Goal: Task Accomplishment & Management: Manage account settings

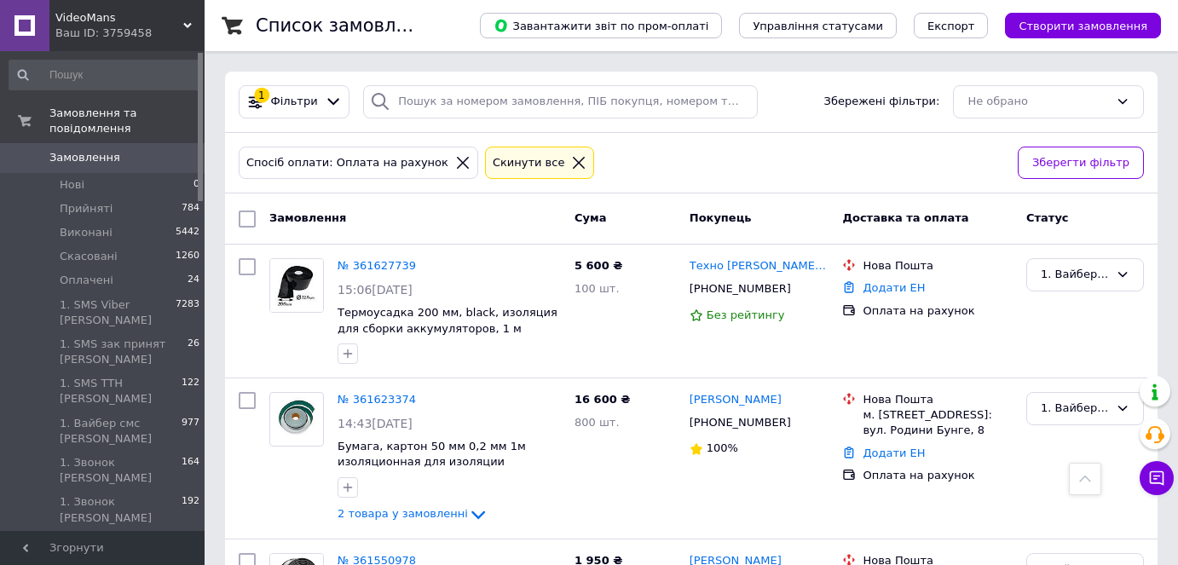
scroll to position [4105, 0]
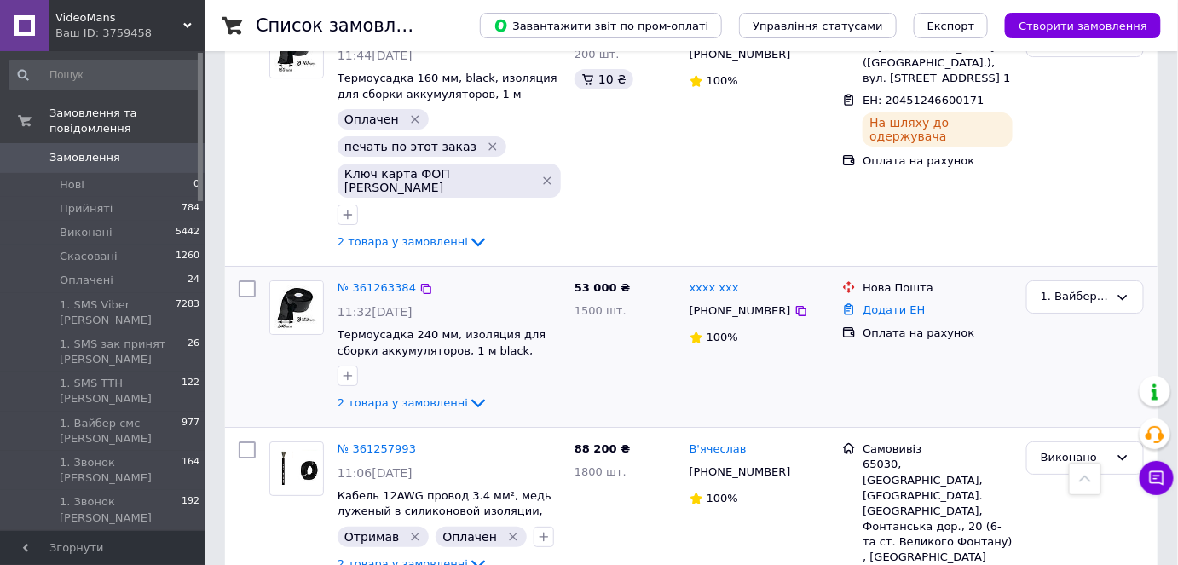
click at [1086, 274] on div "1. Вайбер смс [PERSON_NAME]" at bounding box center [1084, 347] width 131 height 147
click at [815, 274] on div "xxxx xxx +380638123075 100%" at bounding box center [759, 347] width 153 height 147
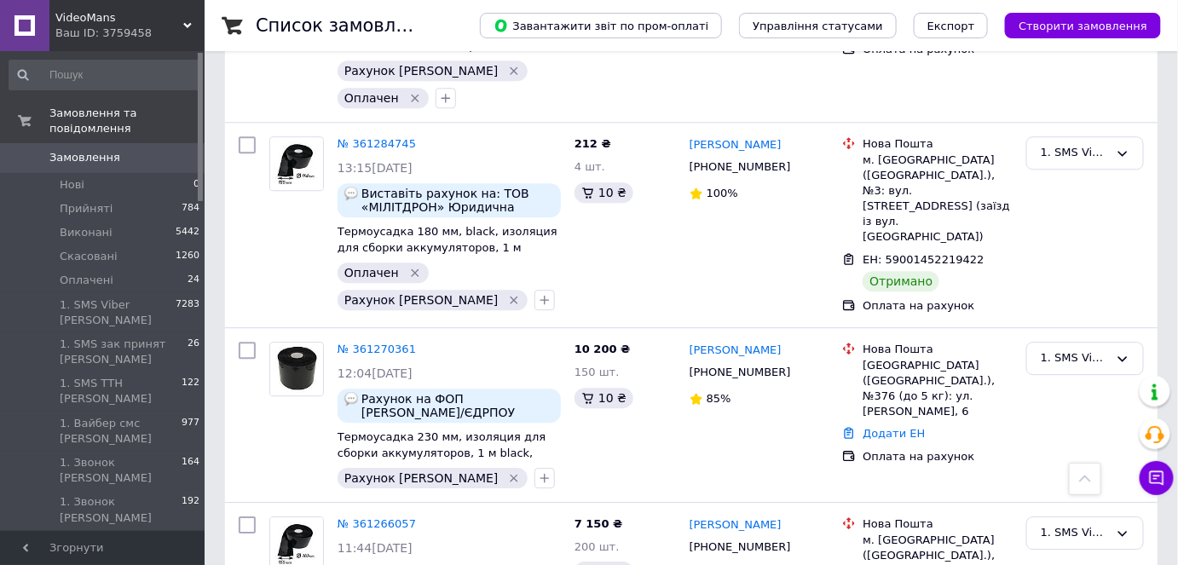
scroll to position [3408, 0]
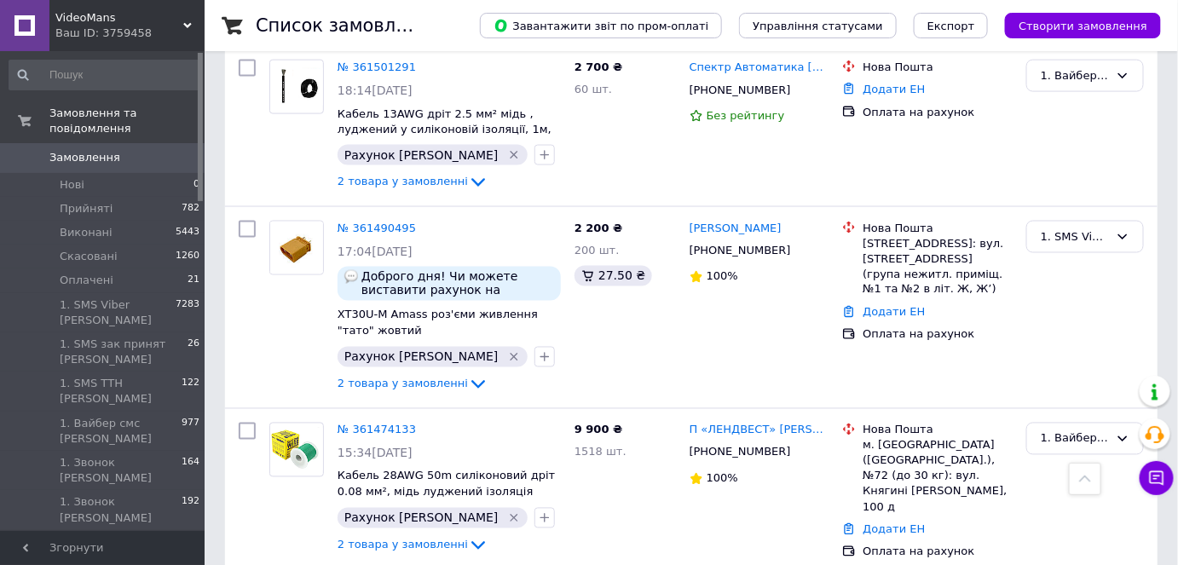
scroll to position [775, 0]
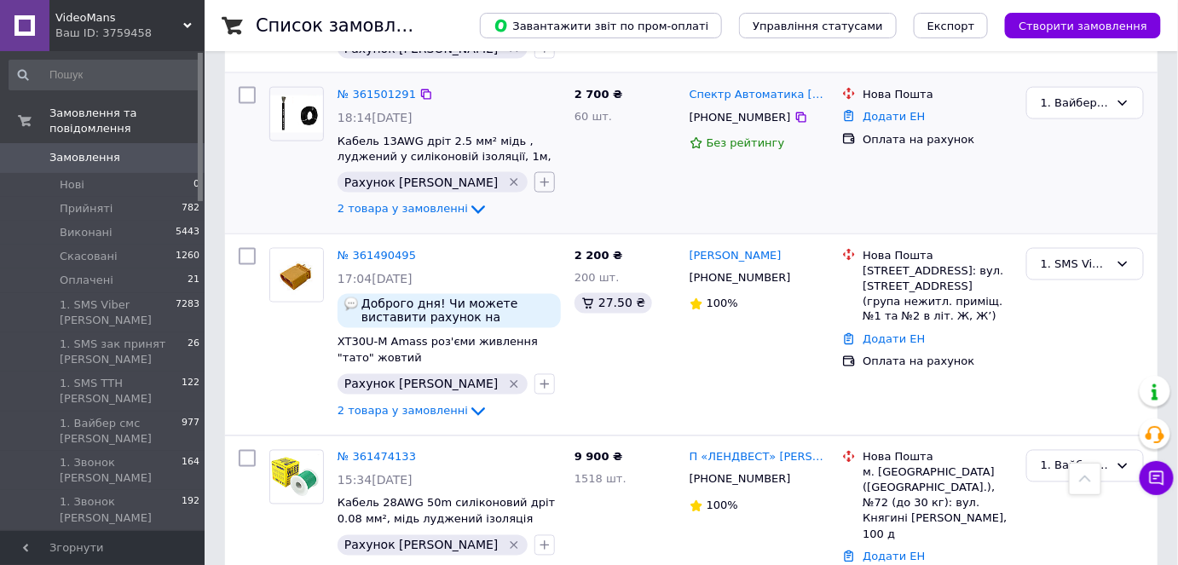
click at [538, 176] on icon "button" at bounding box center [545, 183] width 14 height 14
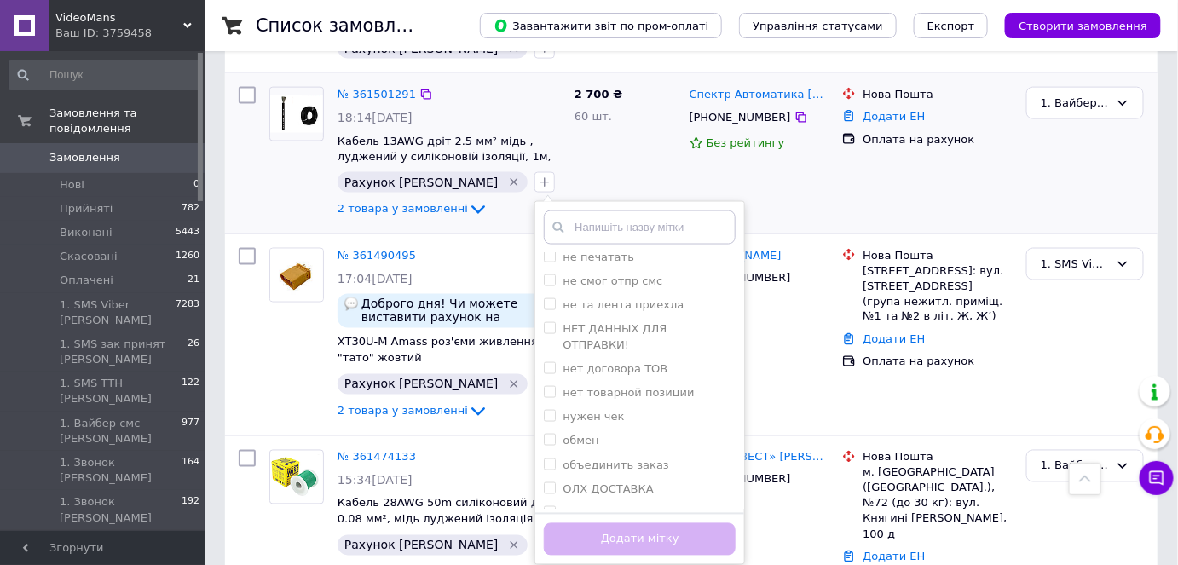
drag, startPoint x: 533, startPoint y: 444, endPoint x: 592, endPoint y: 523, distance: 98.7
click at [544, 505] on div "Оплачен" at bounding box center [640, 512] width 192 height 15
checkbox input "true"
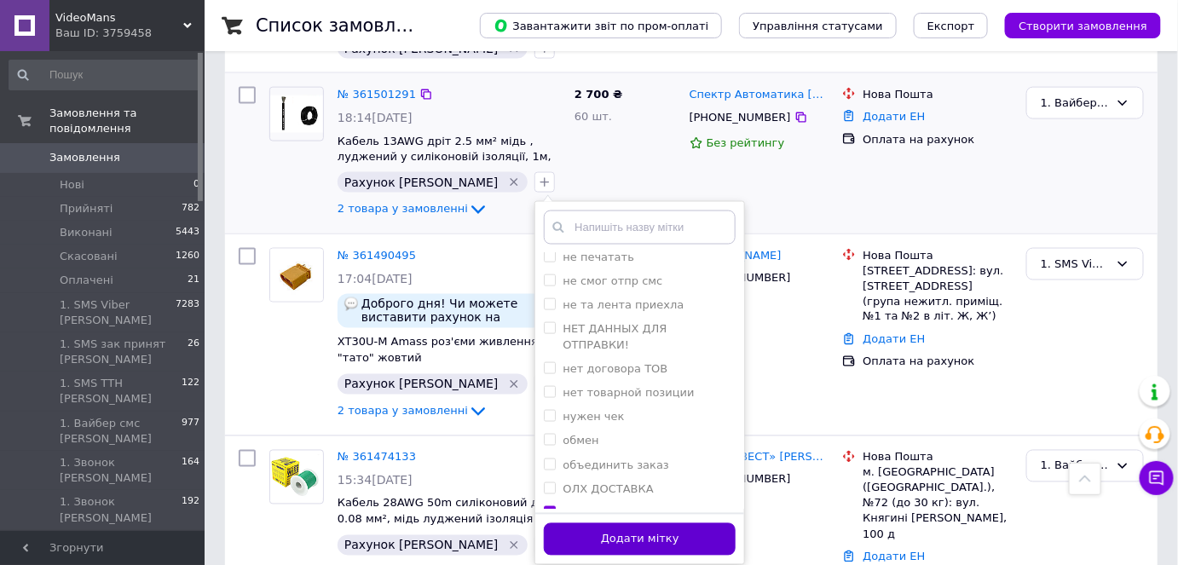
click at [616, 548] on button "Додати мітку" at bounding box center [640, 539] width 192 height 33
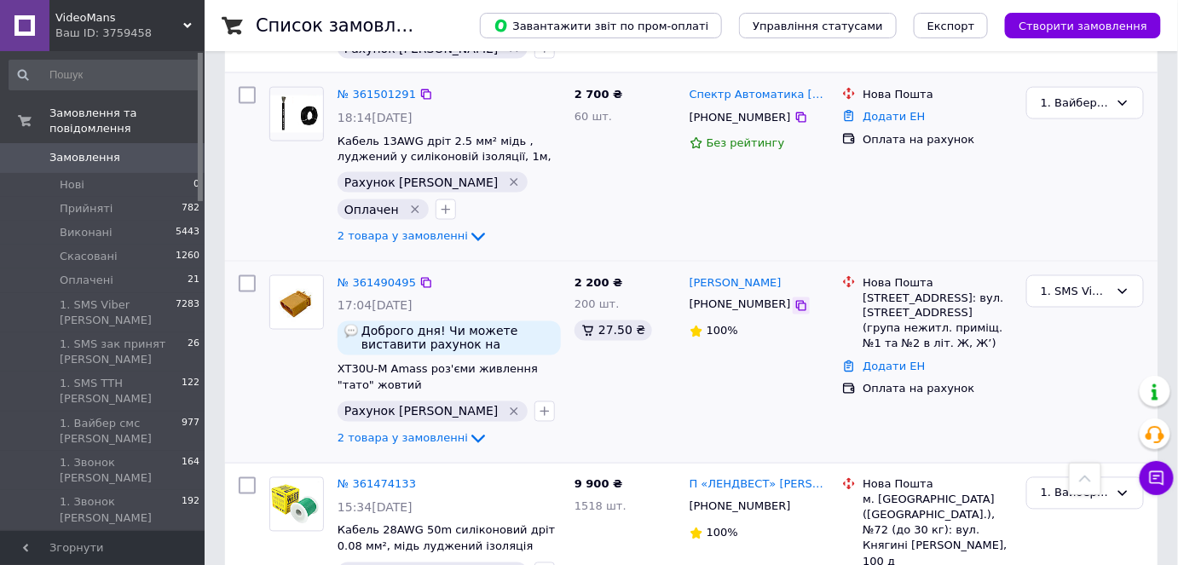
click at [794, 302] on icon at bounding box center [801, 306] width 14 height 14
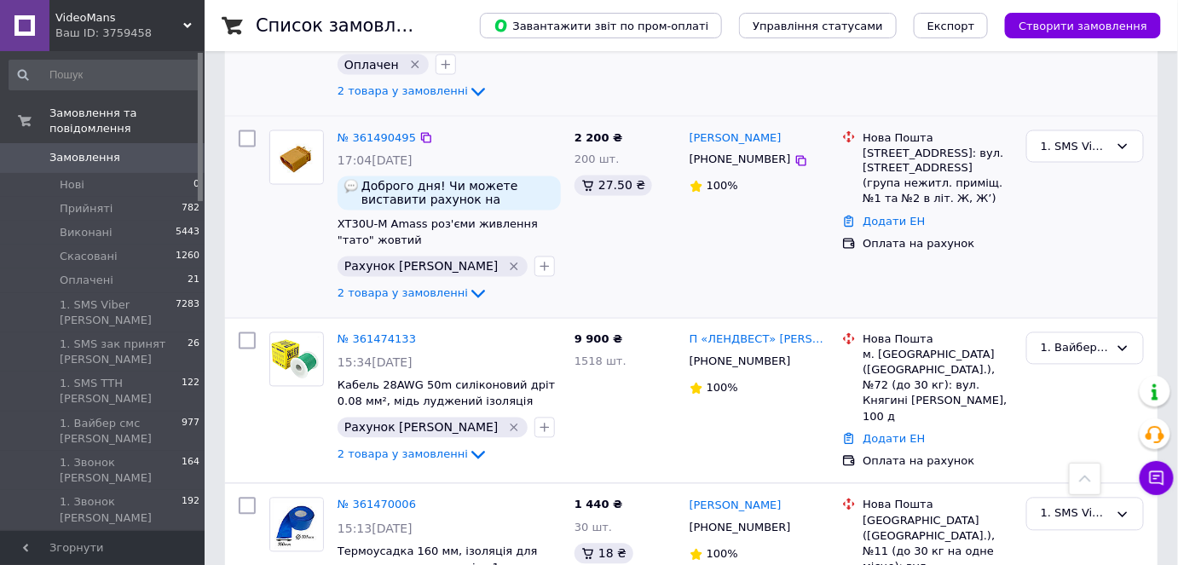
scroll to position [929, 0]
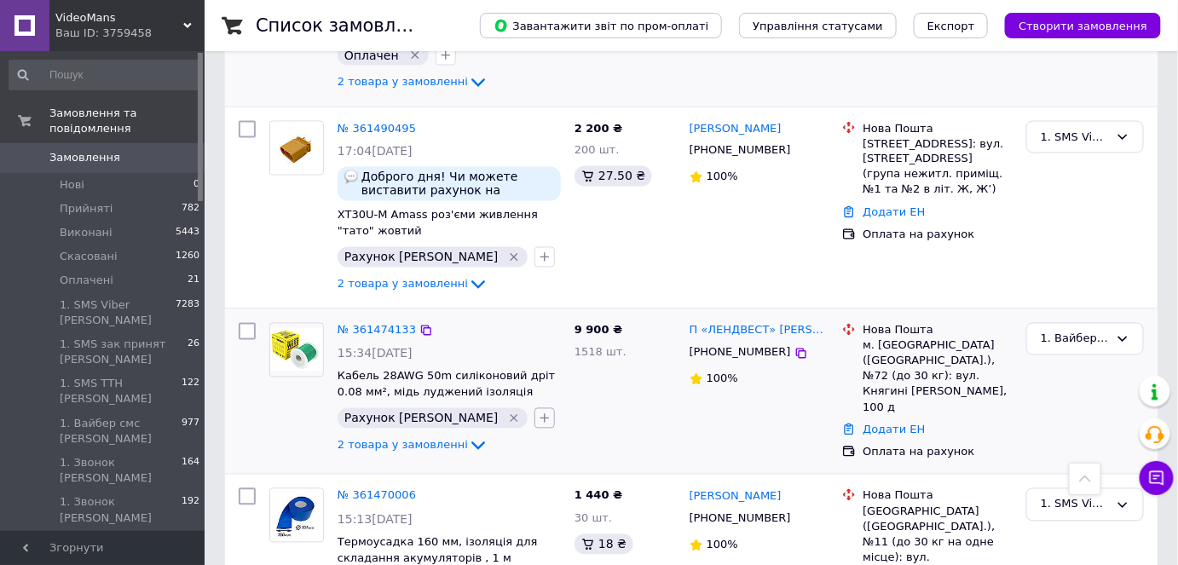
click at [534, 418] on button "button" at bounding box center [544, 418] width 20 height 20
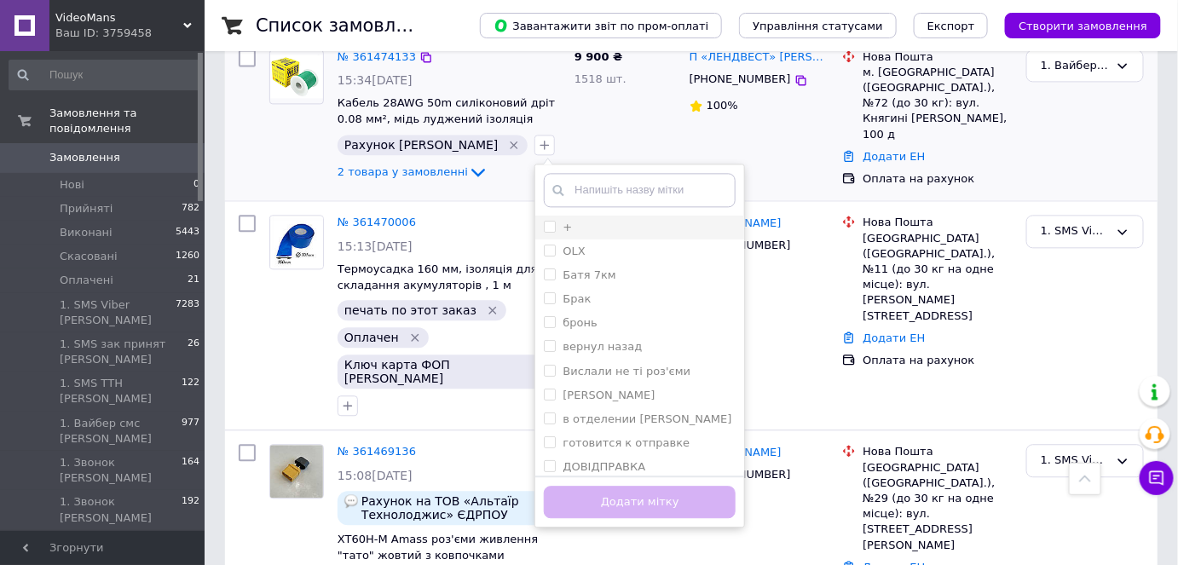
scroll to position [1239, 0]
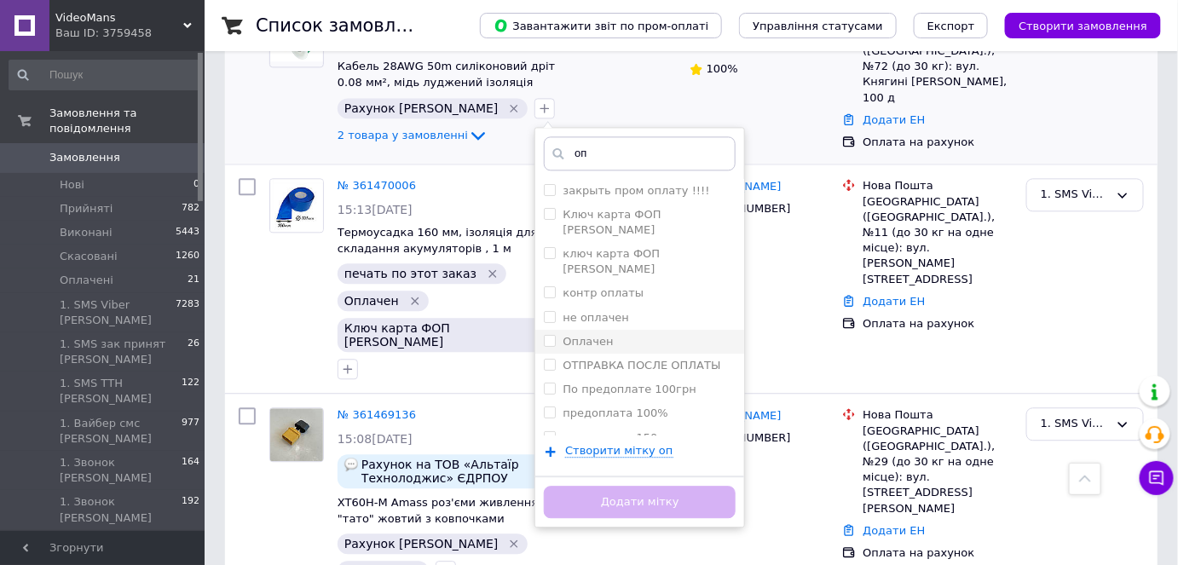
type input "оп"
click at [535, 330] on li "Оплачен" at bounding box center [639, 342] width 209 height 24
checkbox input "true"
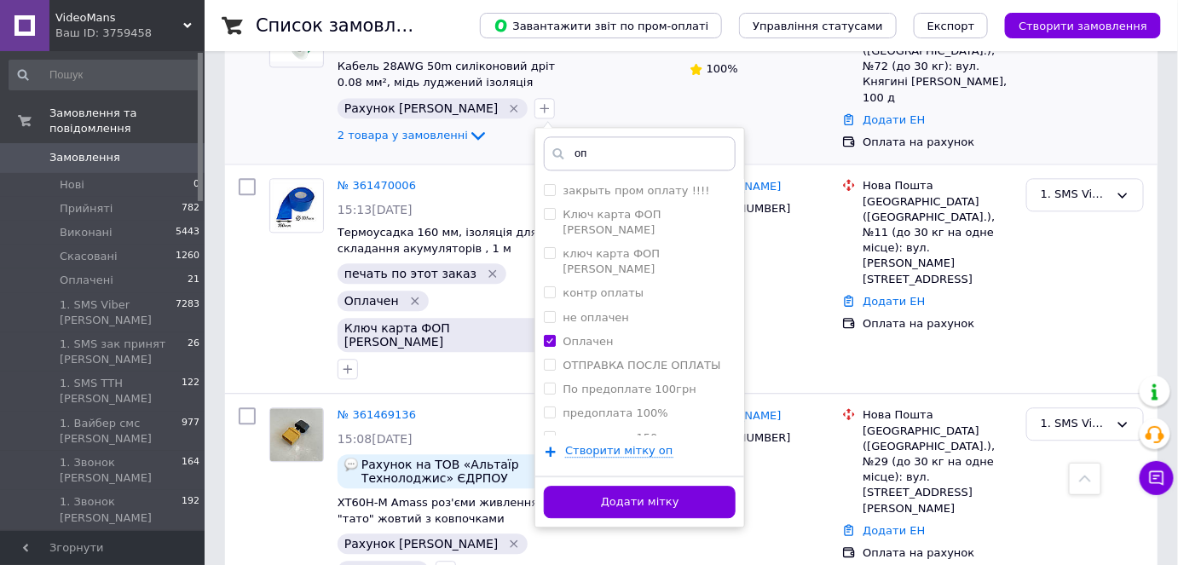
click at [619, 479] on div "Додати мітку" at bounding box center [639, 501] width 209 height 52
click at [580, 498] on button "Додати мітку" at bounding box center [640, 502] width 192 height 33
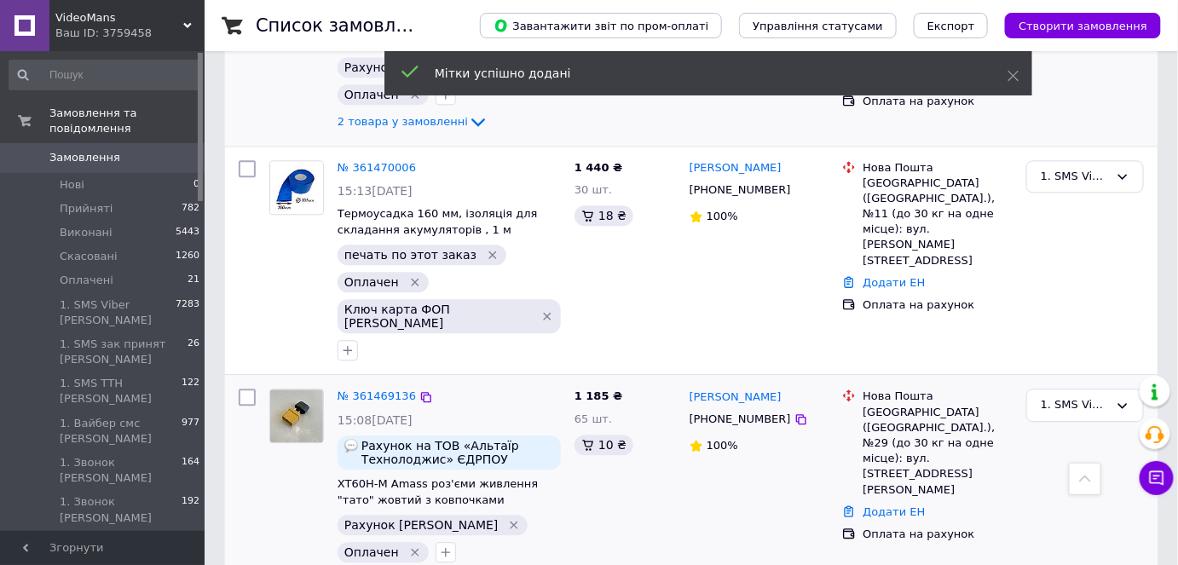
scroll to position [1316, 0]
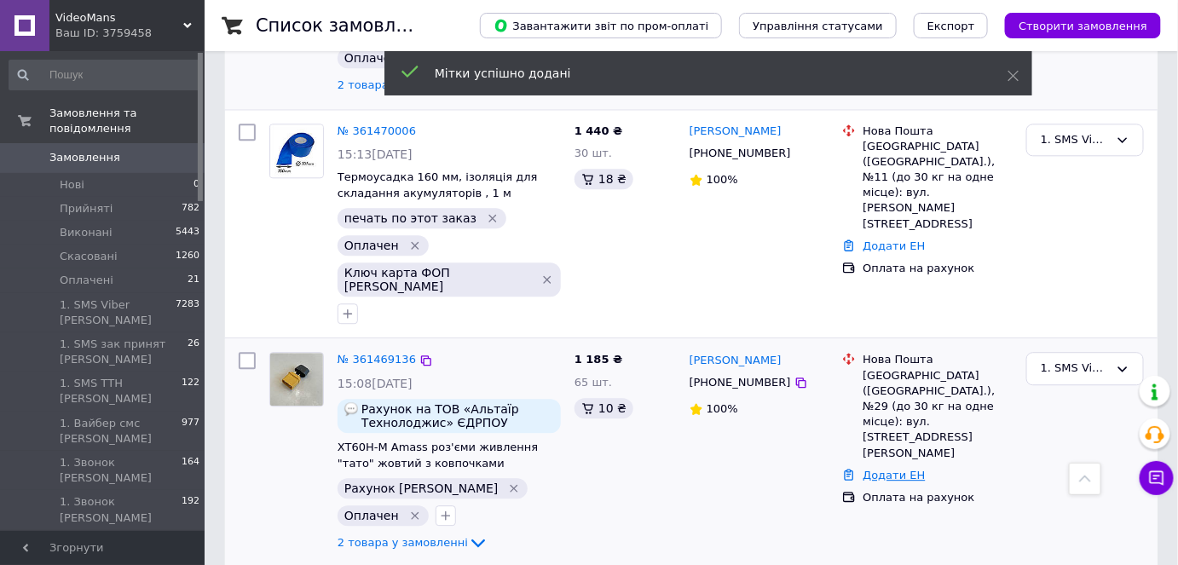
click at [905, 469] on link "Додати ЕН" at bounding box center [893, 475] width 62 height 13
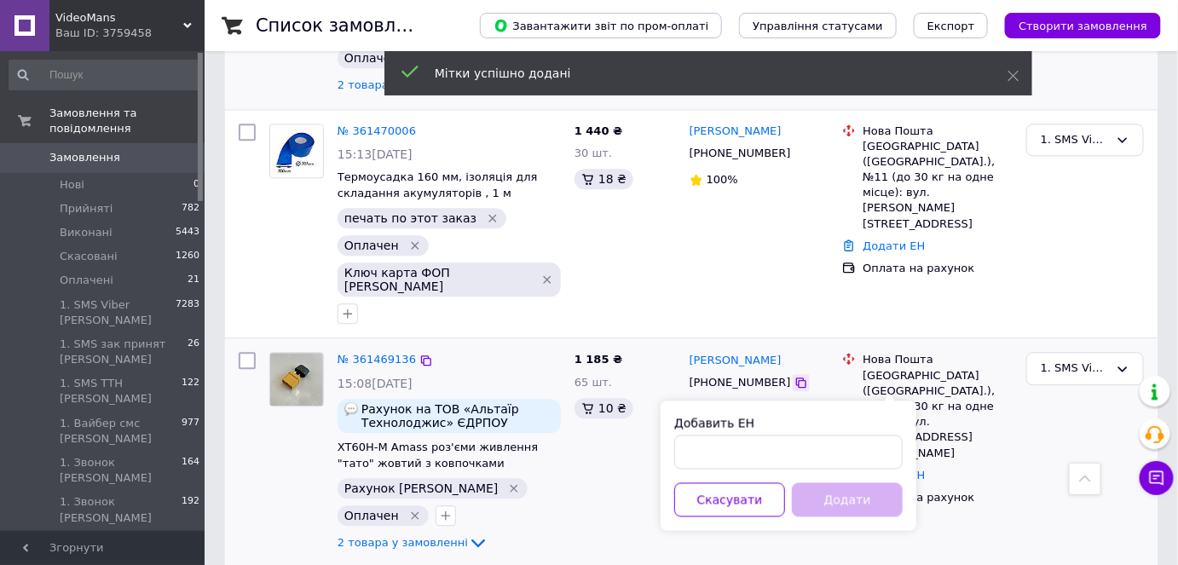
click at [794, 376] on icon at bounding box center [801, 383] width 14 height 14
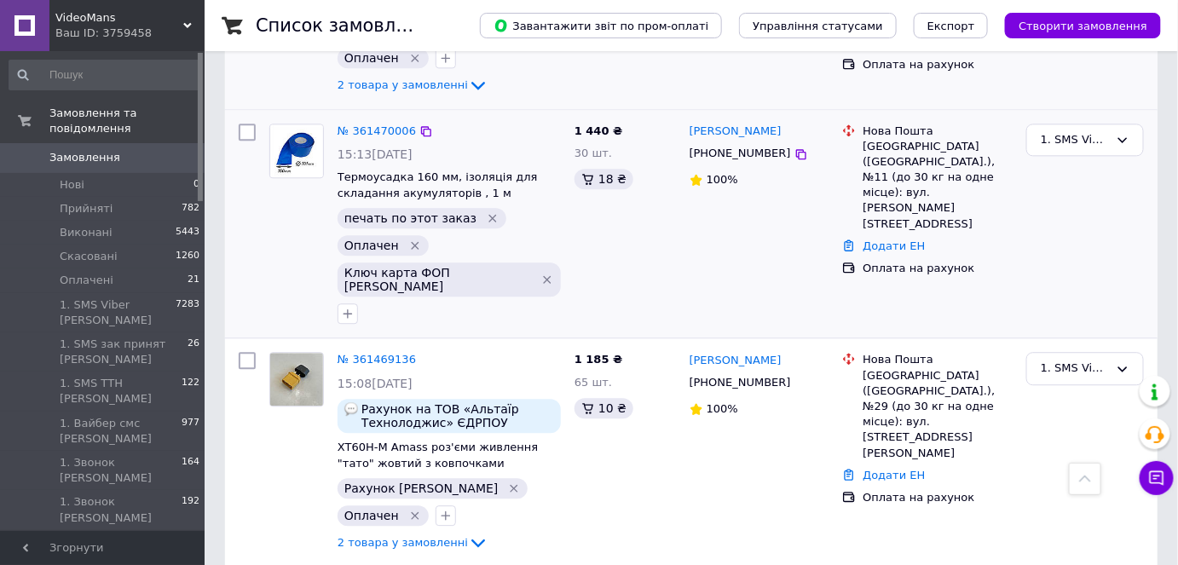
click at [1092, 236] on div "1. SMS Viber [PERSON_NAME]" at bounding box center [1084, 224] width 131 height 215
click at [794, 376] on icon at bounding box center [801, 383] width 14 height 14
click at [904, 469] on link "Додати ЕН" at bounding box center [893, 475] width 62 height 13
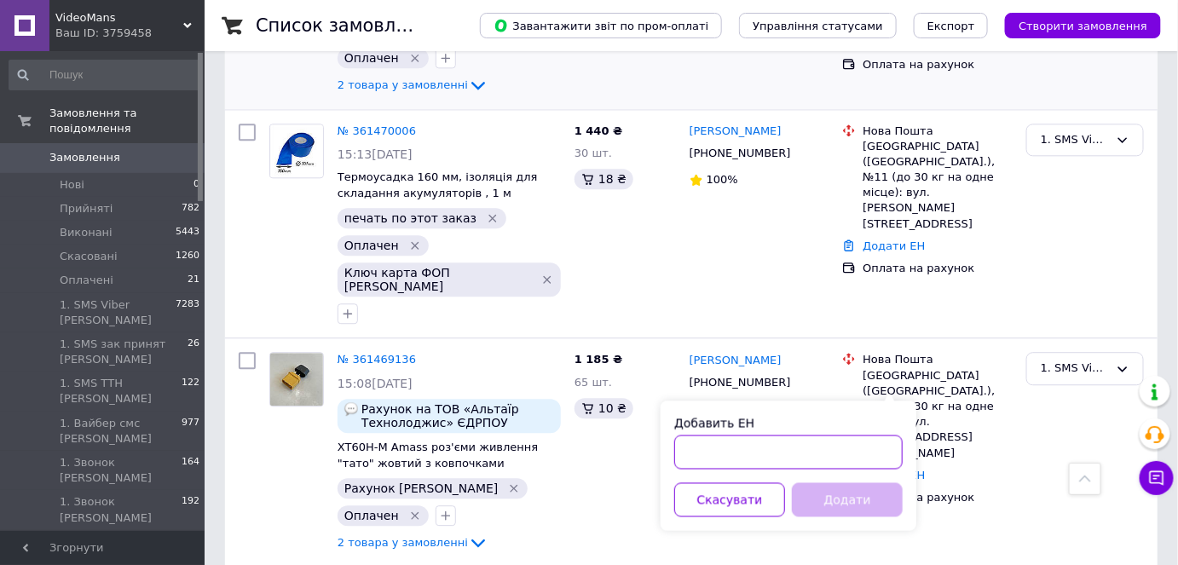
click at [853, 446] on input "Добавить ЕН" at bounding box center [788, 452] width 228 height 34
paste input "59001453701648"
type input "59001453701648"
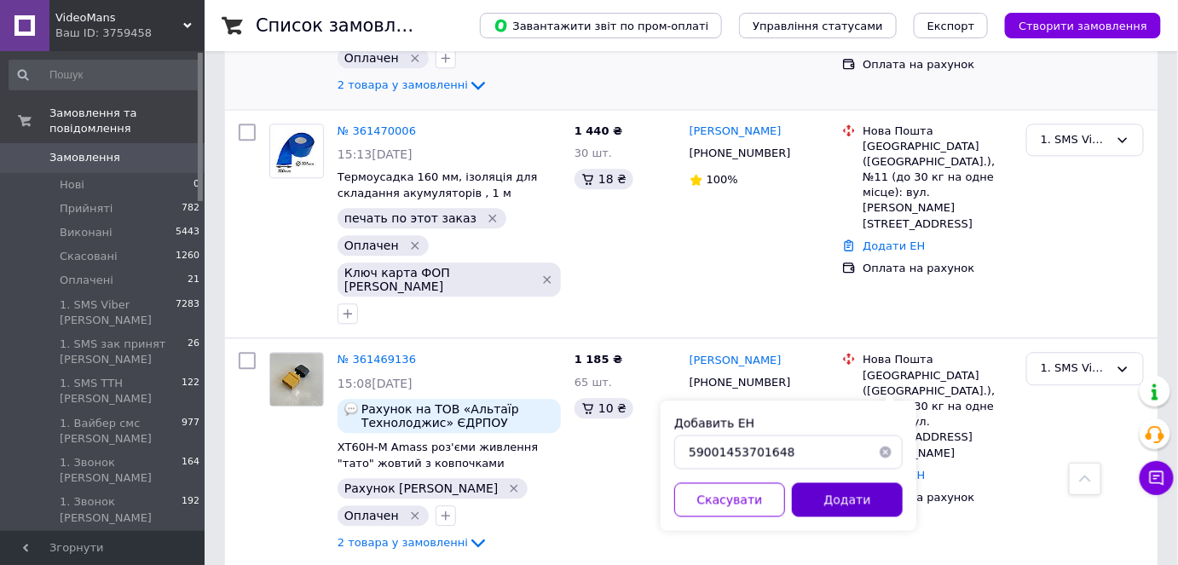
click at [877, 498] on button "Додати" at bounding box center [847, 499] width 111 height 34
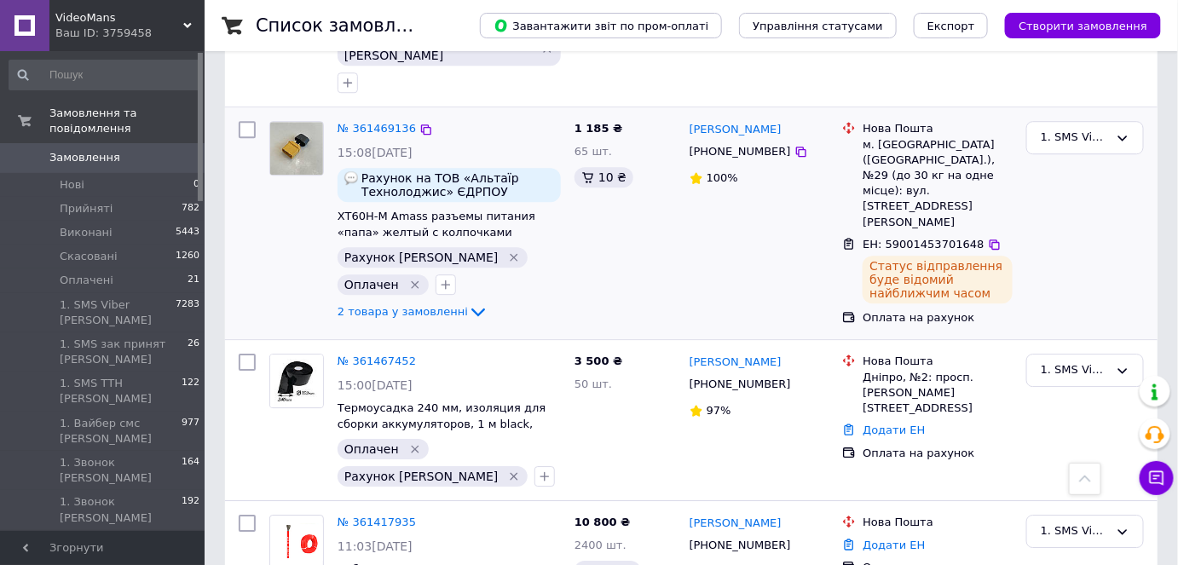
scroll to position [1549, 0]
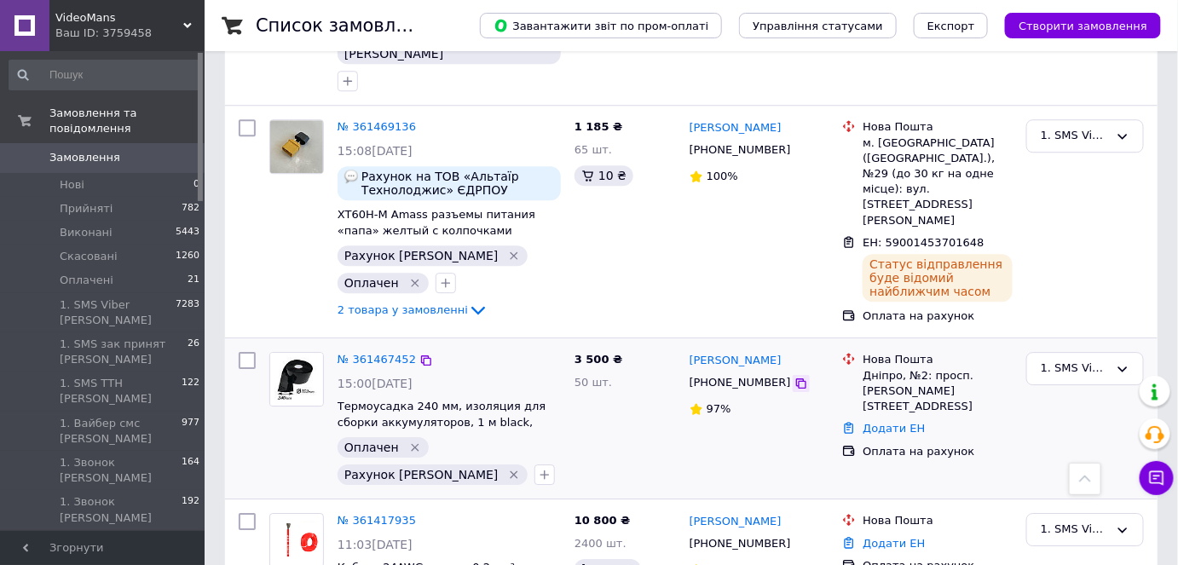
click at [794, 377] on icon at bounding box center [801, 384] width 14 height 14
click at [886, 422] on link "Додати ЕН" at bounding box center [893, 428] width 62 height 13
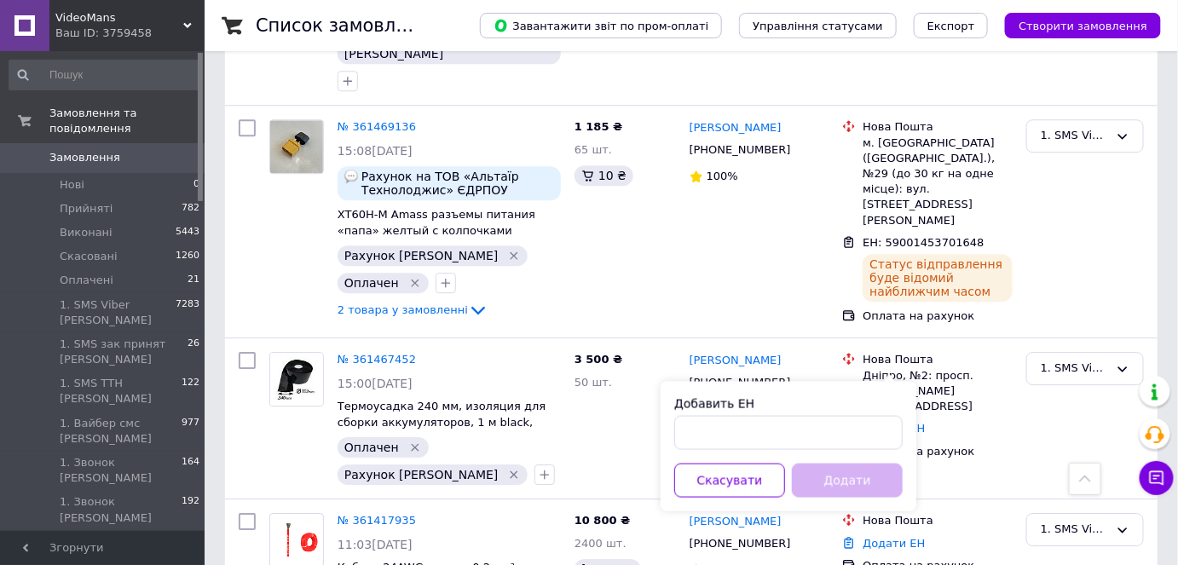
click at [844, 413] on div "Добавить ЕН" at bounding box center [788, 422] width 228 height 55
click at [863, 430] on input "Добавить ЕН" at bounding box center [788, 432] width 228 height 34
paste input "59001453704695"
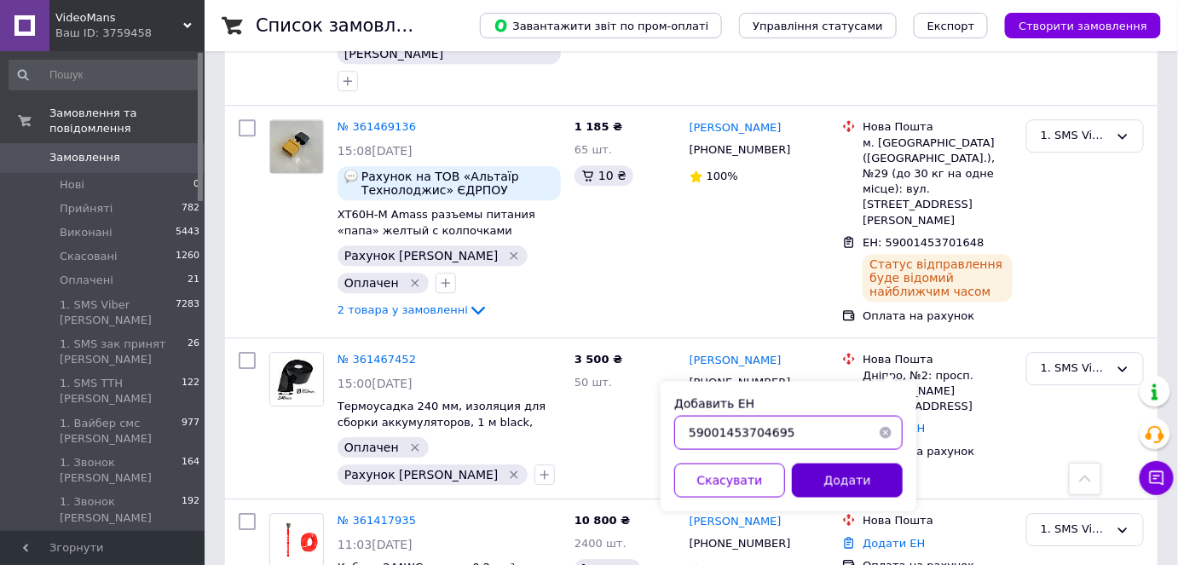
type input "59001453704695"
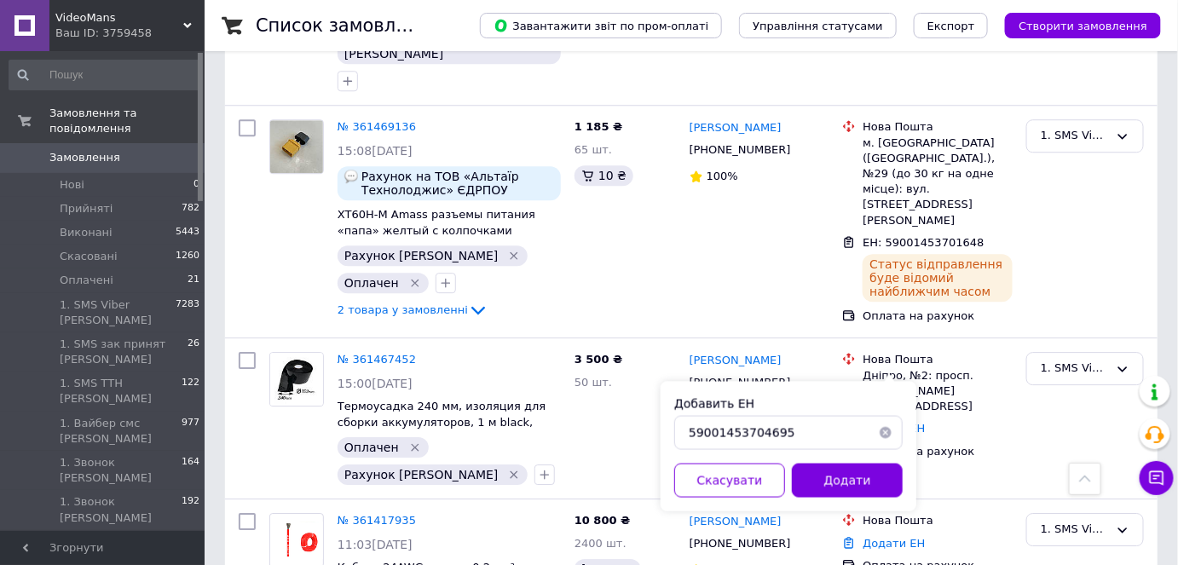
click at [863, 471] on button "Додати" at bounding box center [847, 480] width 111 height 34
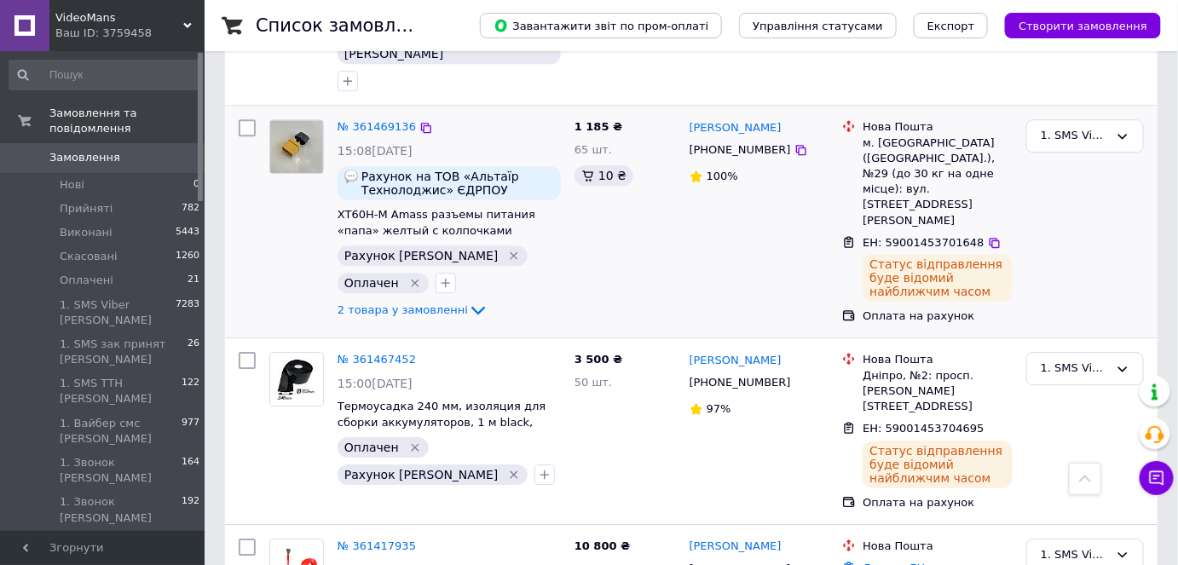
click at [1062, 213] on div "1. SMS Viber [PERSON_NAME]" at bounding box center [1084, 221] width 131 height 218
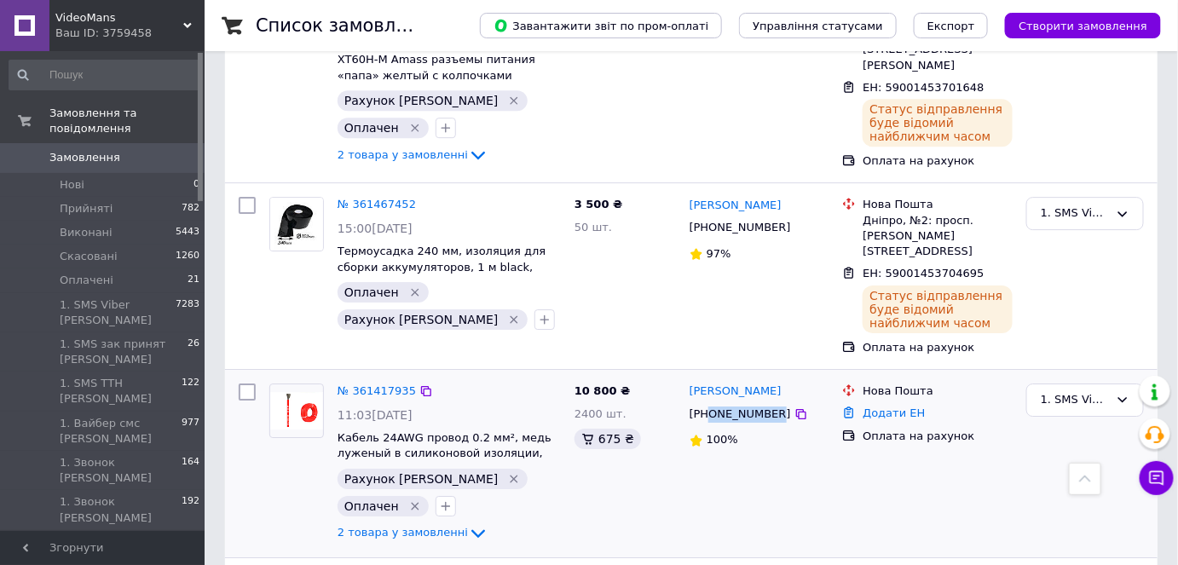
drag, startPoint x: 768, startPoint y: 352, endPoint x: 711, endPoint y: 357, distance: 57.3
click at [711, 407] on span "+380935768825" at bounding box center [739, 413] width 101 height 13
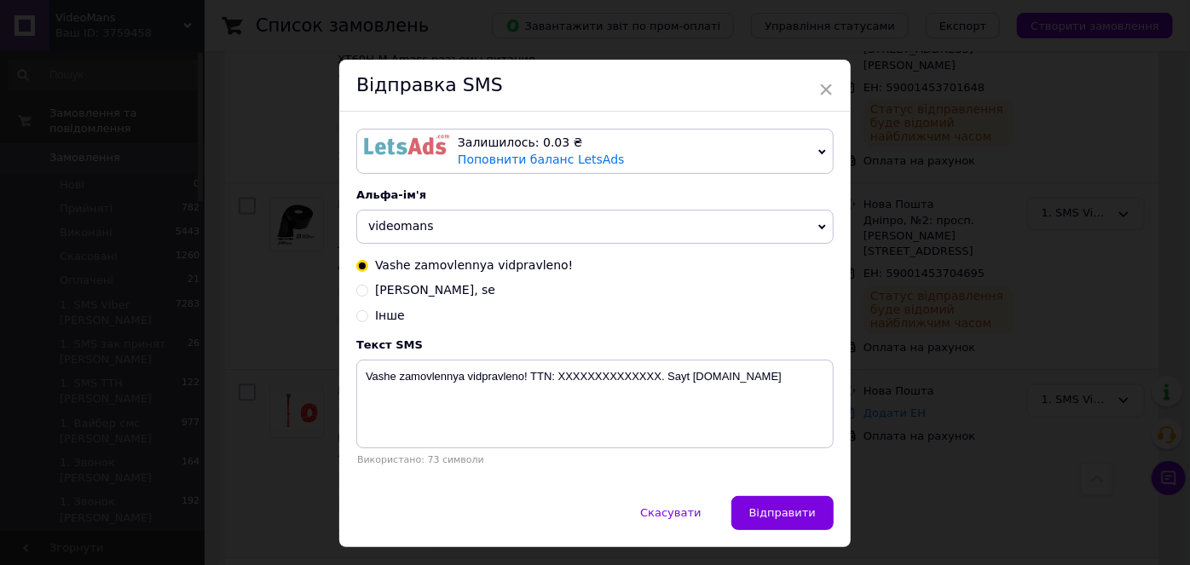
drag, startPoint x: 711, startPoint y: 357, endPoint x: 748, endPoint y: 422, distance: 74.8
click at [692, 516] on span "Скасувати" at bounding box center [670, 512] width 60 height 13
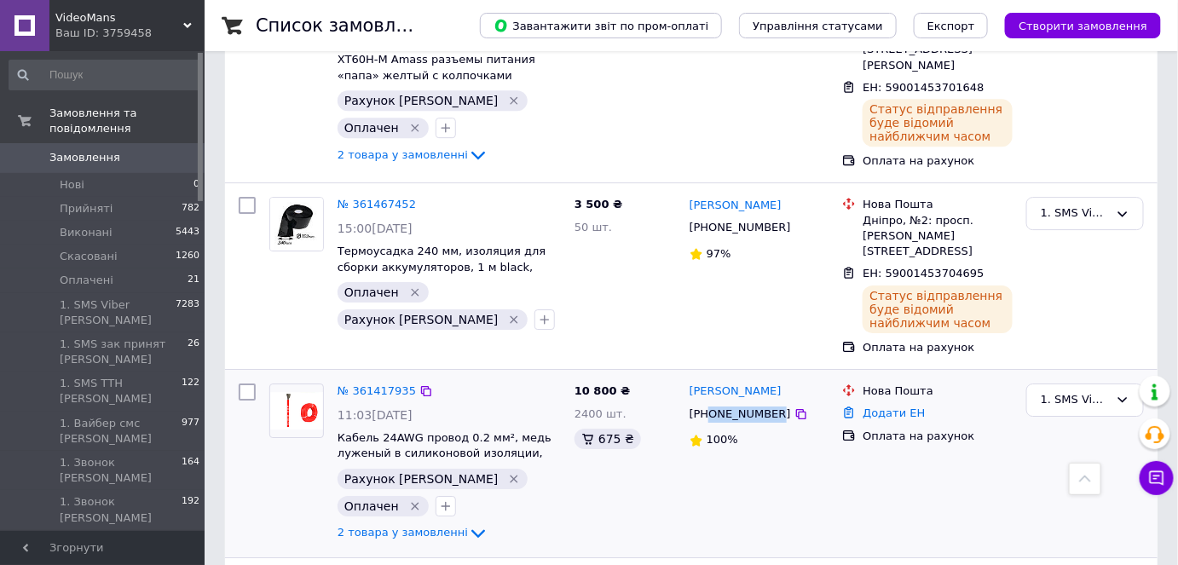
drag, startPoint x: 711, startPoint y: 355, endPoint x: 769, endPoint y: 360, distance: 58.1
click at [769, 403] on div "+380935768825" at bounding box center [740, 414] width 108 height 23
copy span "0935768825"
click at [880, 425] on div "Оплата на рахунок" at bounding box center [937, 436] width 157 height 22
click at [886, 406] on link "Додати ЕН" at bounding box center [893, 412] width 62 height 13
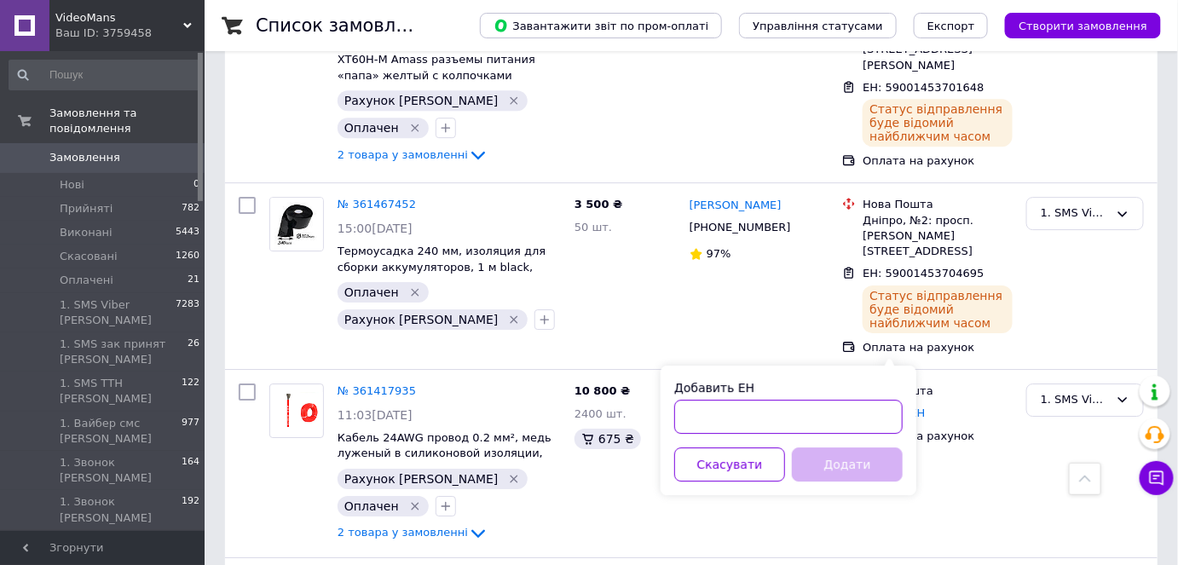
click at [881, 427] on input "Добавить ЕН" at bounding box center [788, 417] width 228 height 34
paste input "59001453045805"
type input "59001453045805"
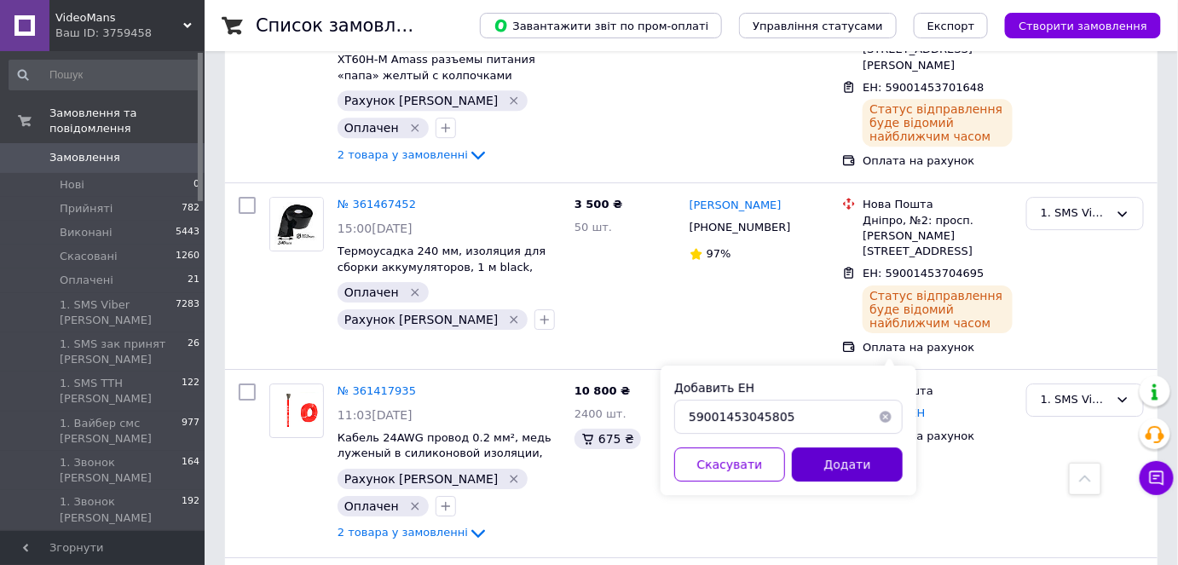
click at [854, 462] on button "Додати" at bounding box center [847, 464] width 111 height 34
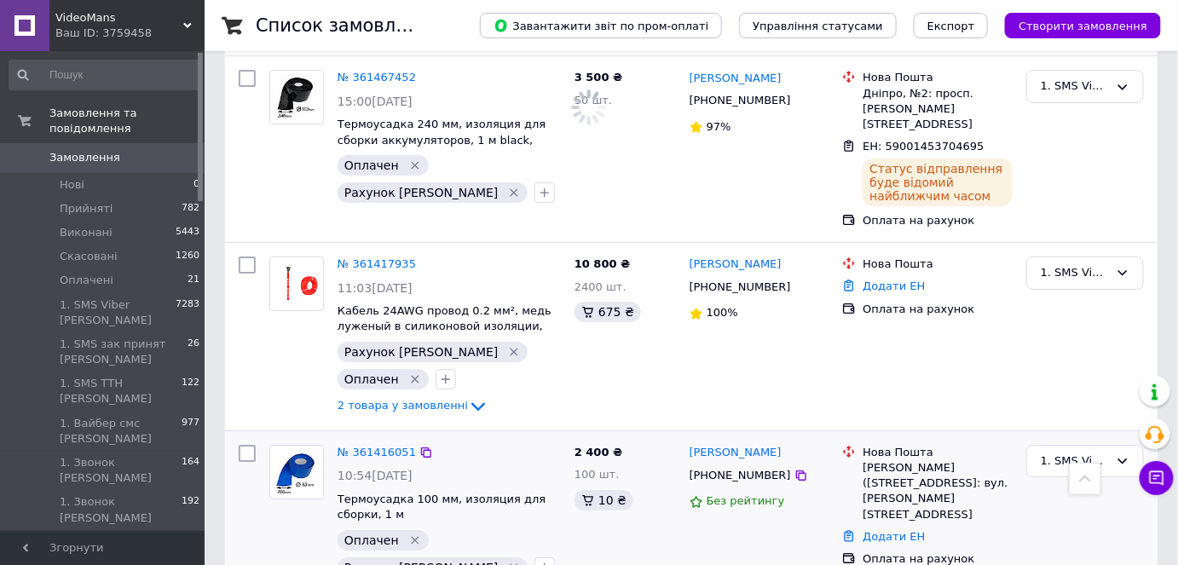
scroll to position [1858, 0]
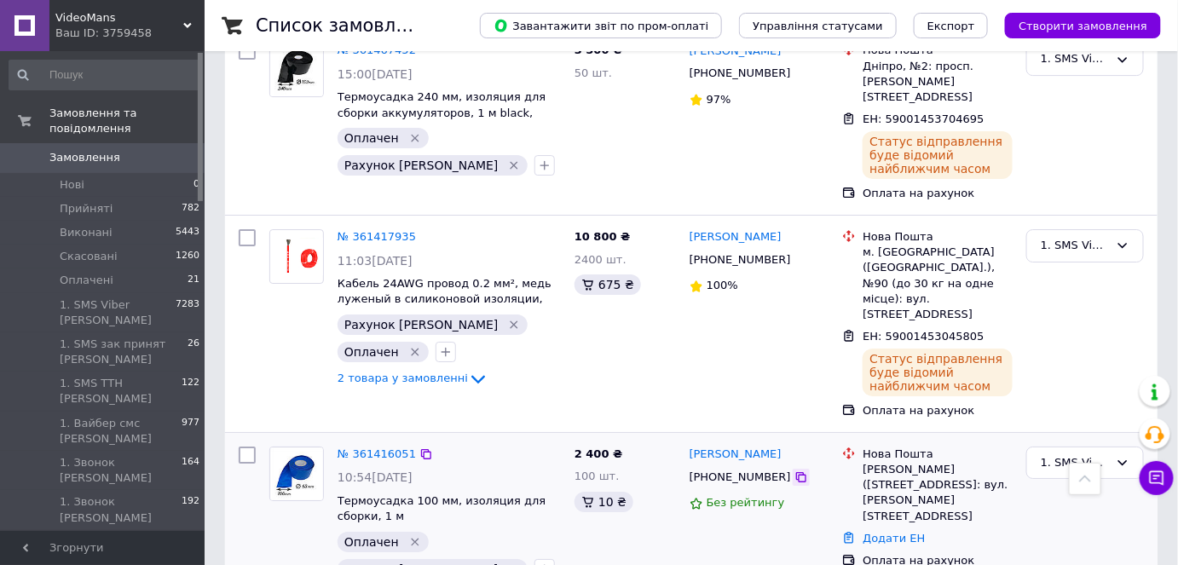
click at [794, 470] on icon at bounding box center [801, 477] width 14 height 14
click at [1095, 222] on div "1. SMS Viber [PERSON_NAME]" at bounding box center [1084, 323] width 131 height 203
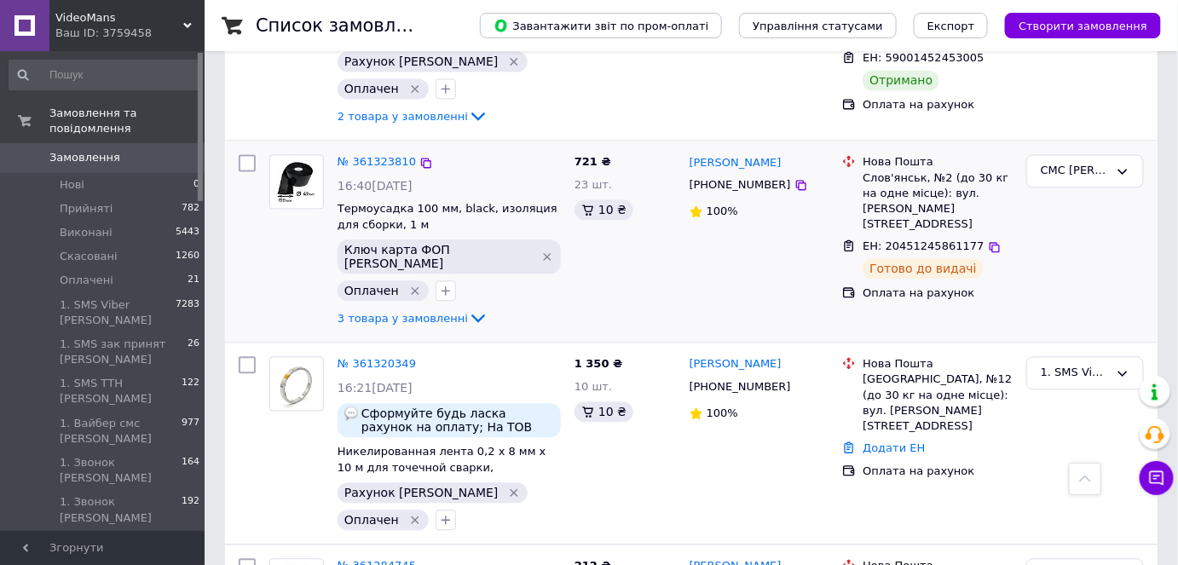
scroll to position [3331, 0]
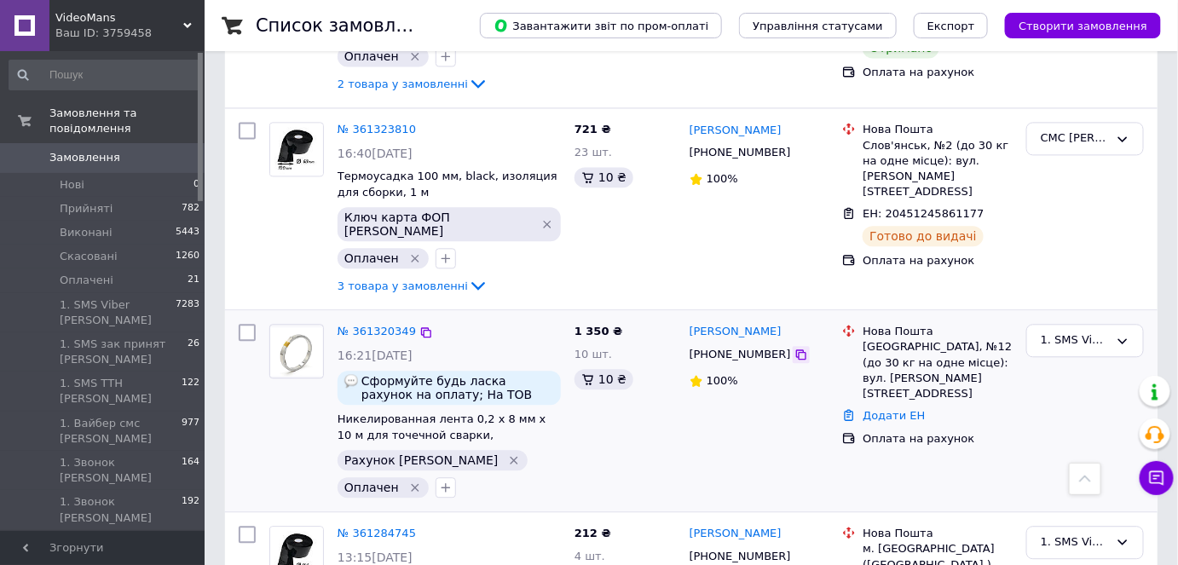
click at [794, 348] on icon at bounding box center [801, 355] width 14 height 14
click at [913, 409] on link "Додати ЕН" at bounding box center [893, 415] width 62 height 13
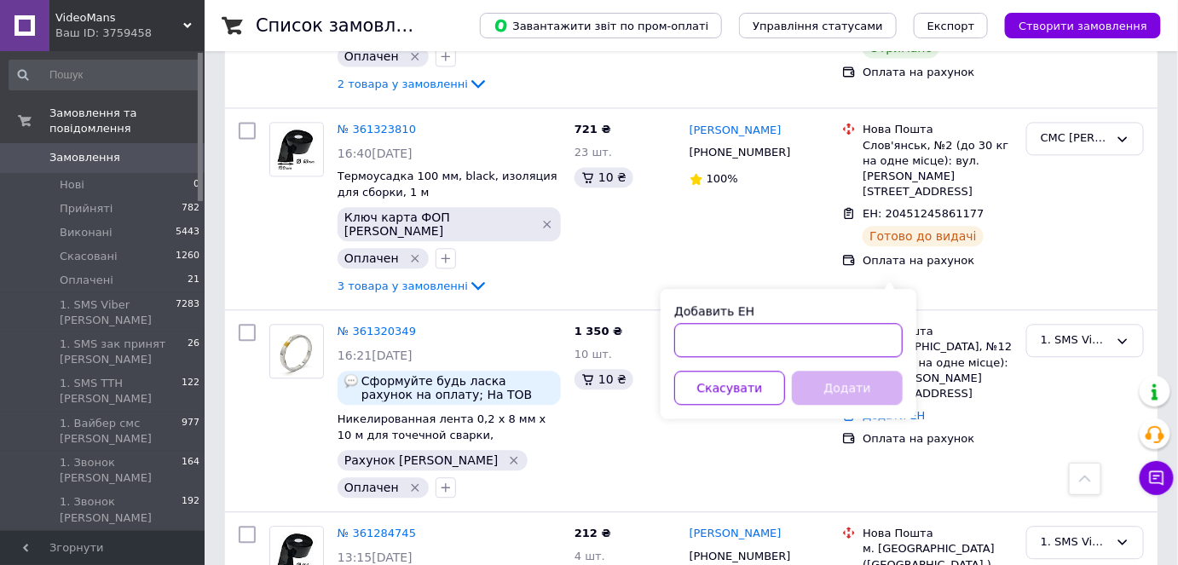
click at [886, 330] on input "Добавить ЕН" at bounding box center [788, 340] width 228 height 34
paste input "59001453048785"
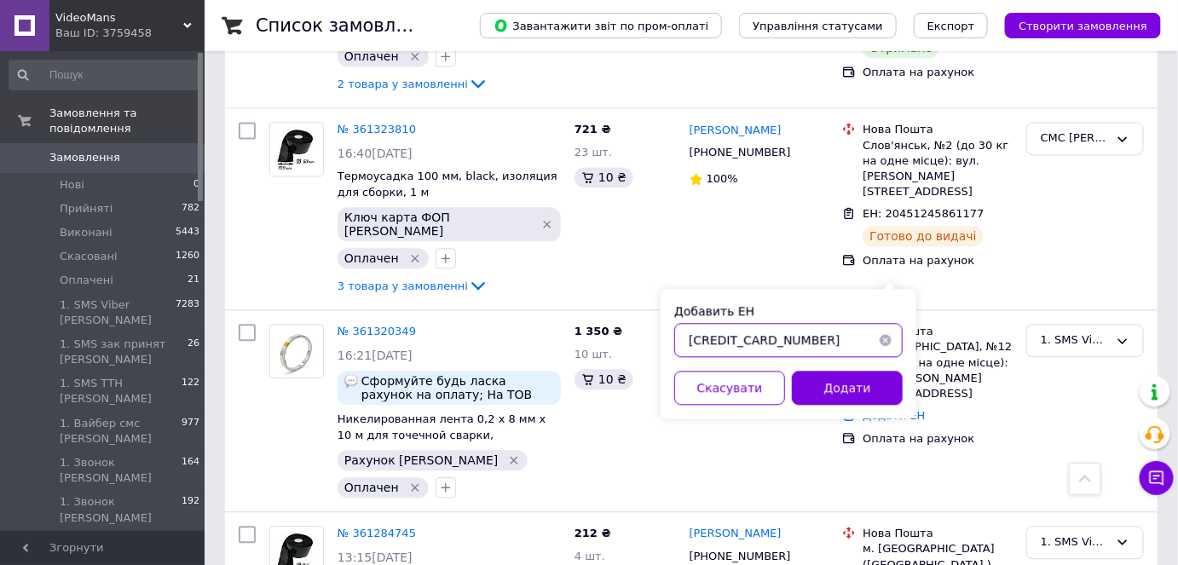
type input "59001453048785"
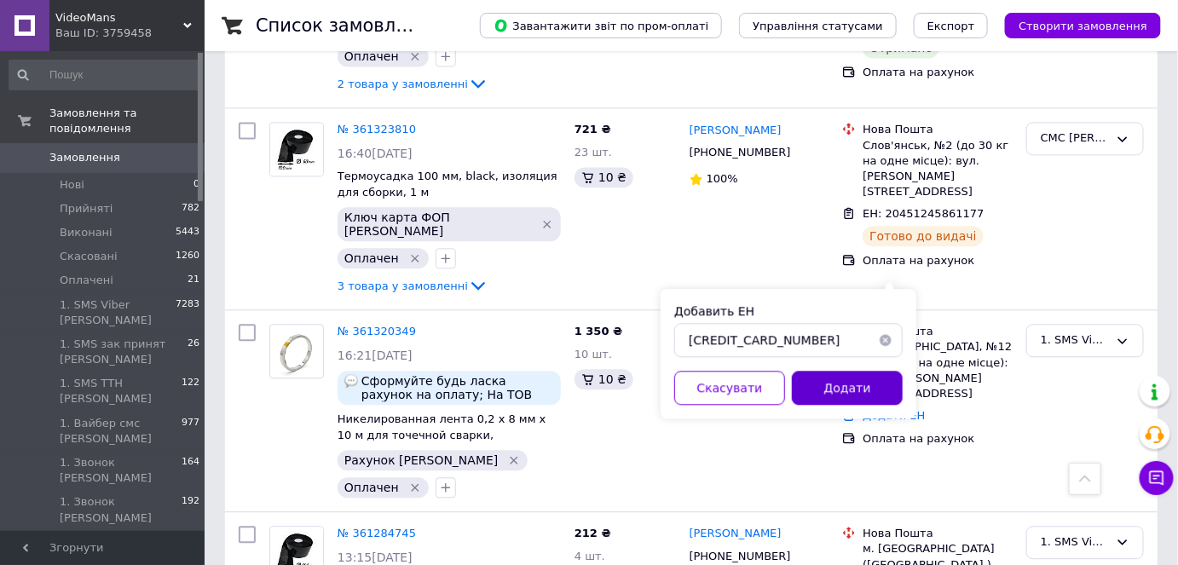
click at [877, 381] on button "Додати" at bounding box center [847, 388] width 111 height 34
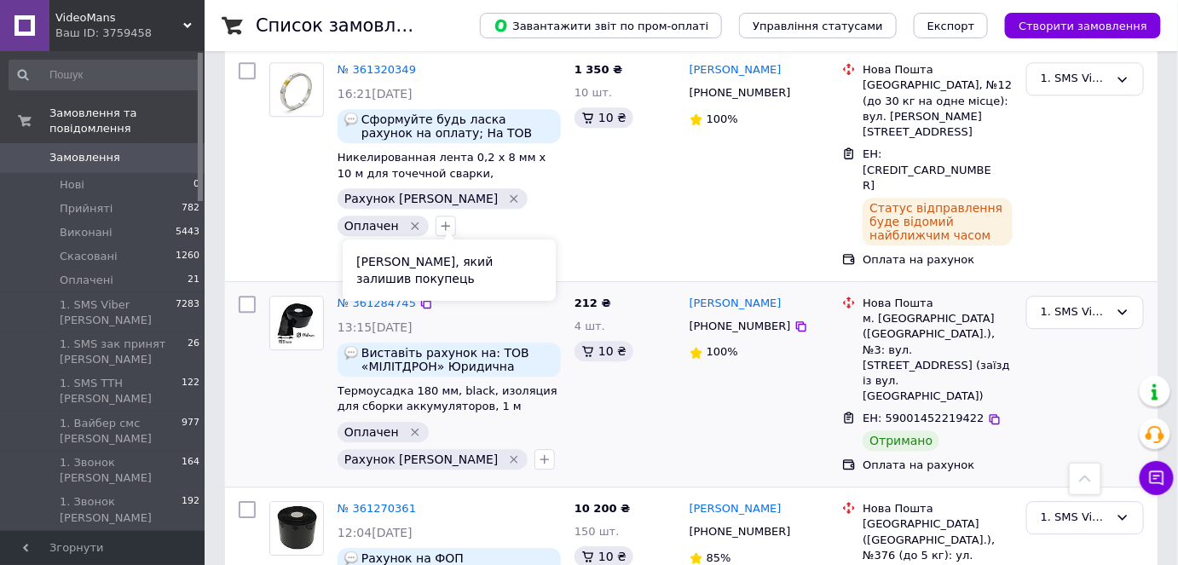
scroll to position [3640, 0]
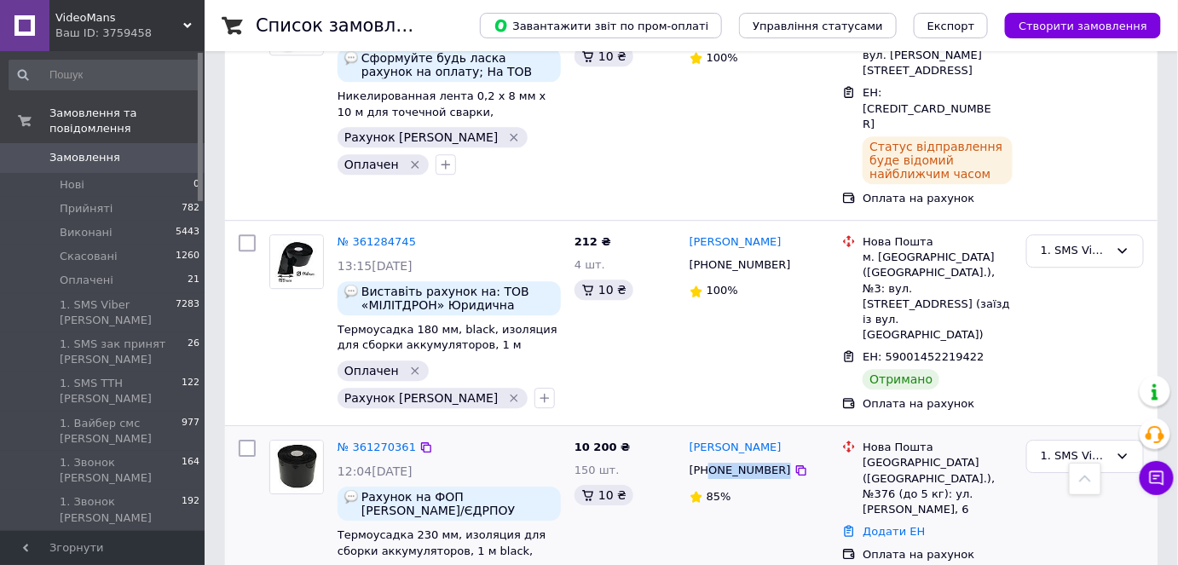
drag, startPoint x: 769, startPoint y: 323, endPoint x: 709, endPoint y: 324, distance: 60.5
click at [709, 461] on div "+380677733493" at bounding box center [759, 471] width 143 height 20
copy div "0677733493"
click at [894, 525] on link "Додати ЕН" at bounding box center [893, 531] width 62 height 13
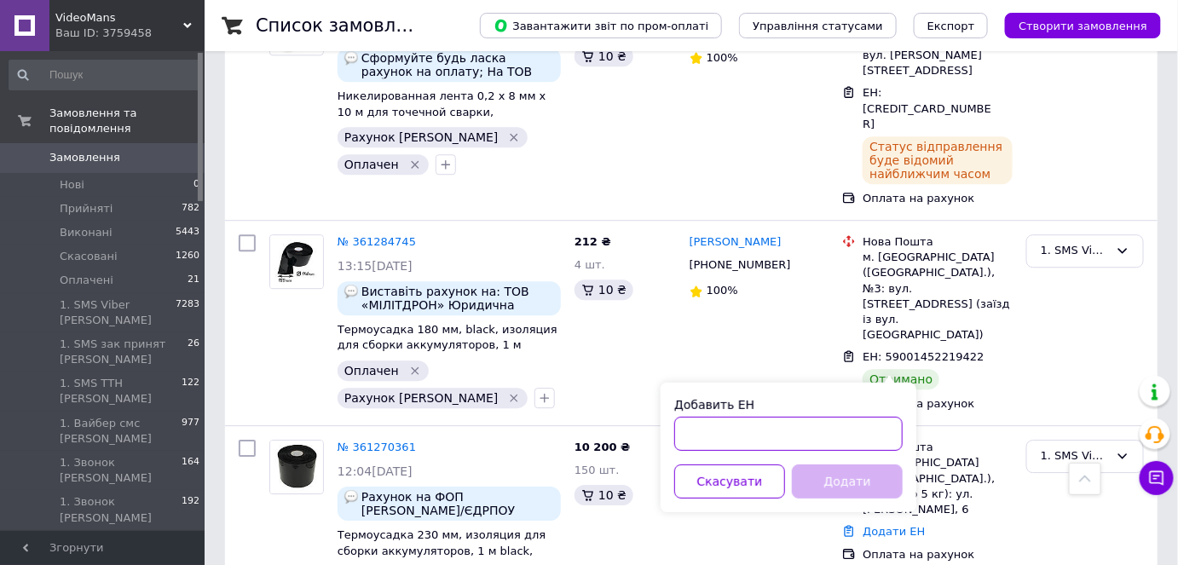
click at [843, 435] on input "Добавить ЕН" at bounding box center [788, 434] width 228 height 34
paste input "59001453044504"
type input "59001453044504"
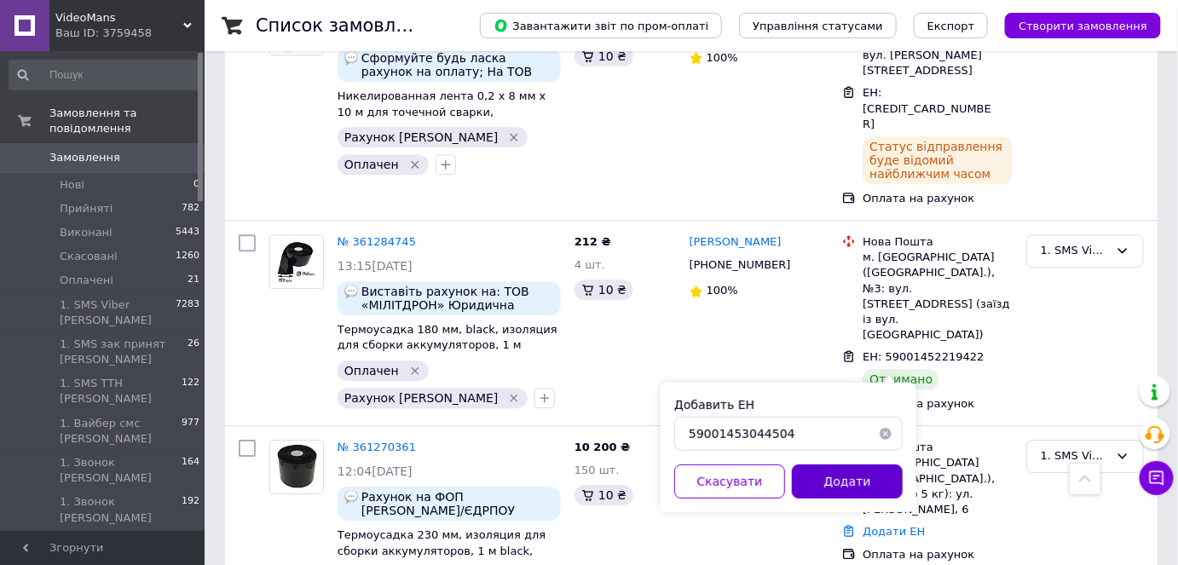
click at [848, 475] on button "Додати" at bounding box center [847, 481] width 111 height 34
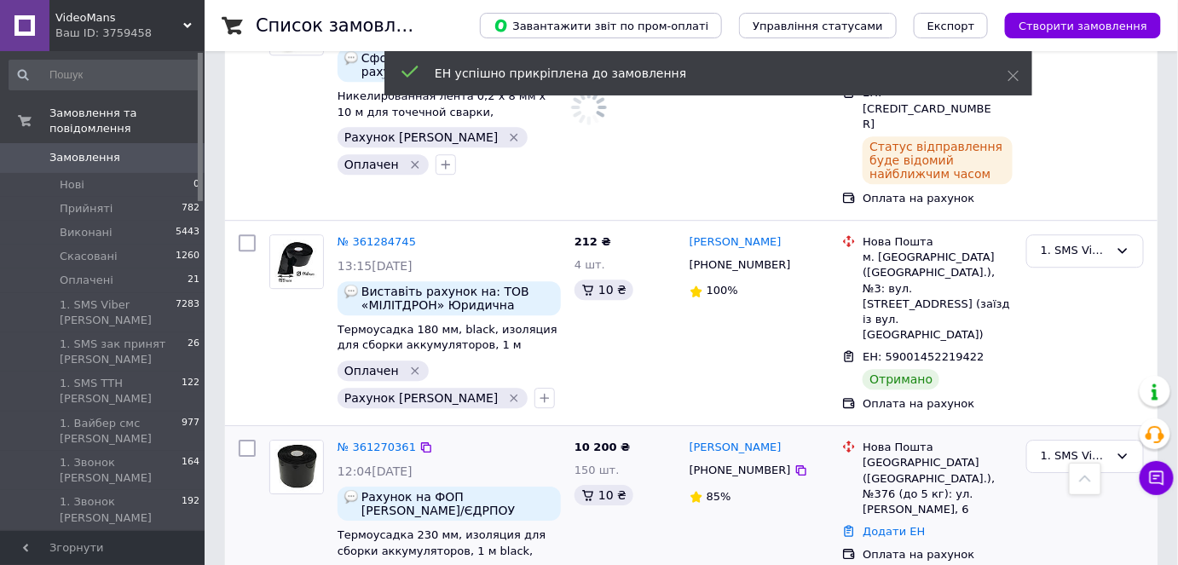
click at [534, 564] on button "button" at bounding box center [544, 576] width 20 height 20
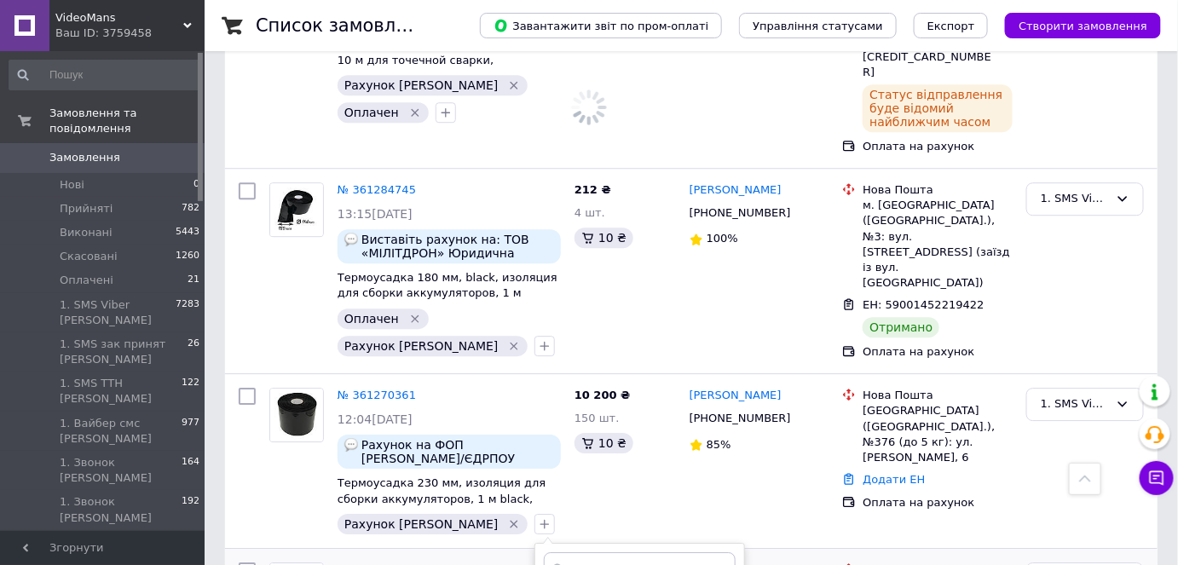
scroll to position [3795, 0]
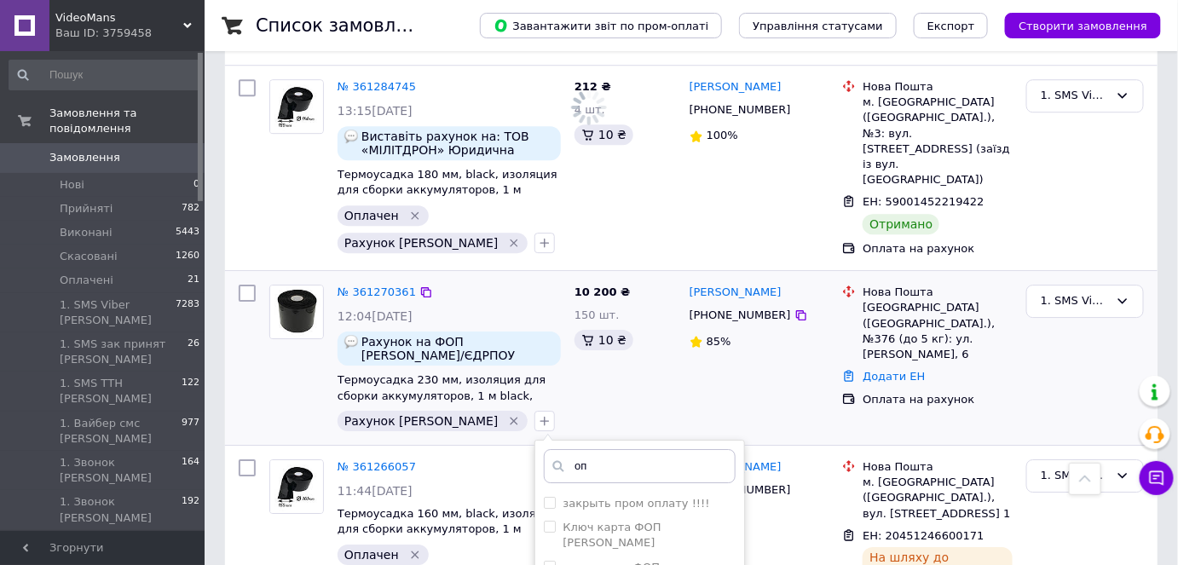
type input "оп"
checkbox input "true"
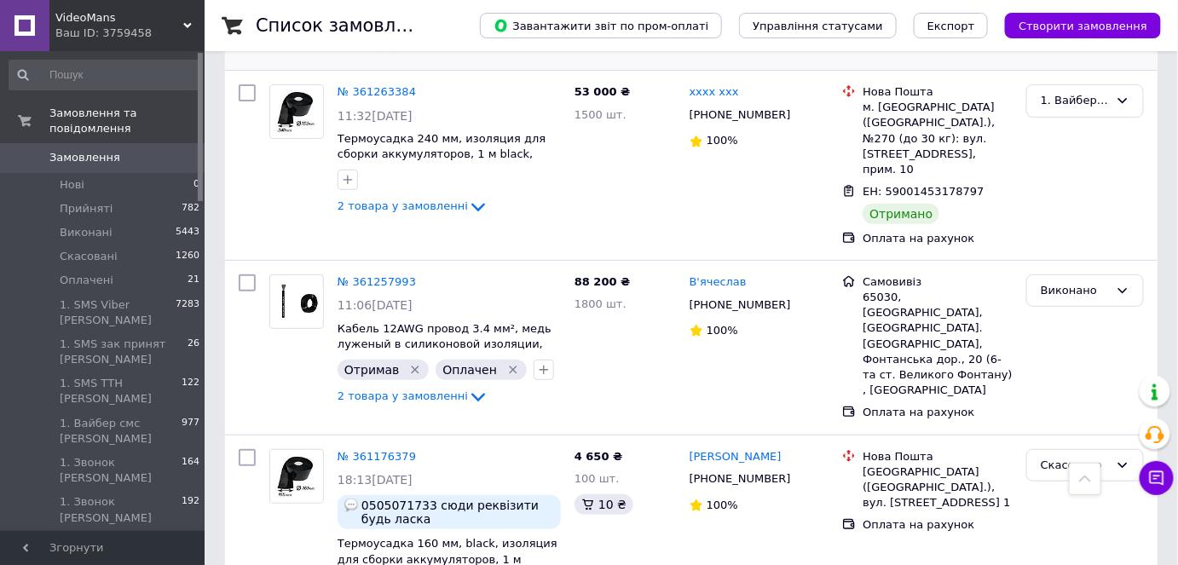
scroll to position [4483, 0]
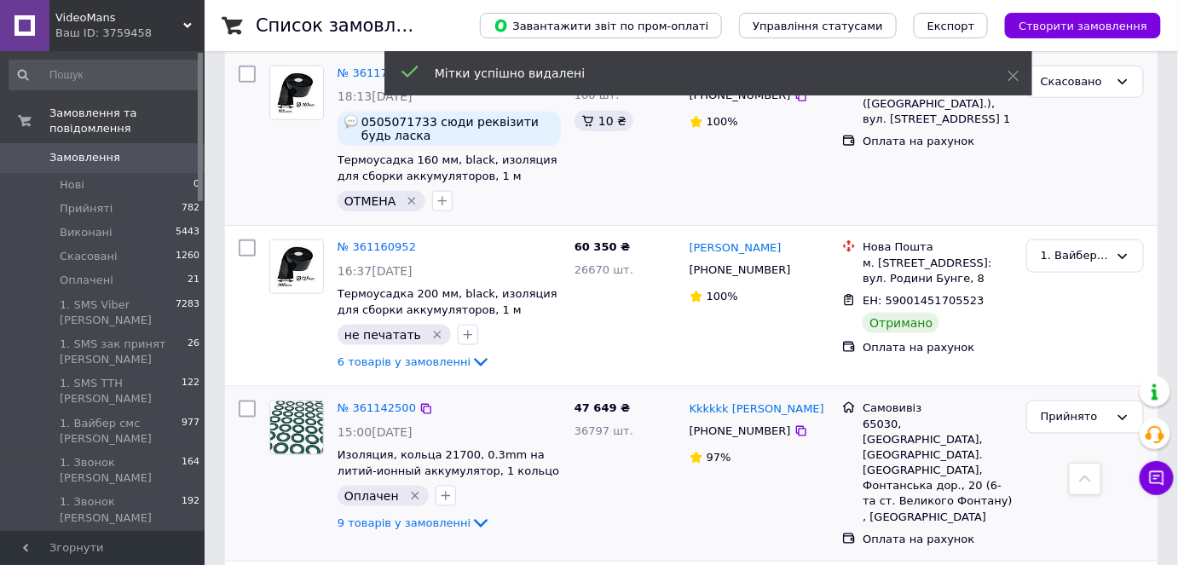
scroll to position [4870, 0]
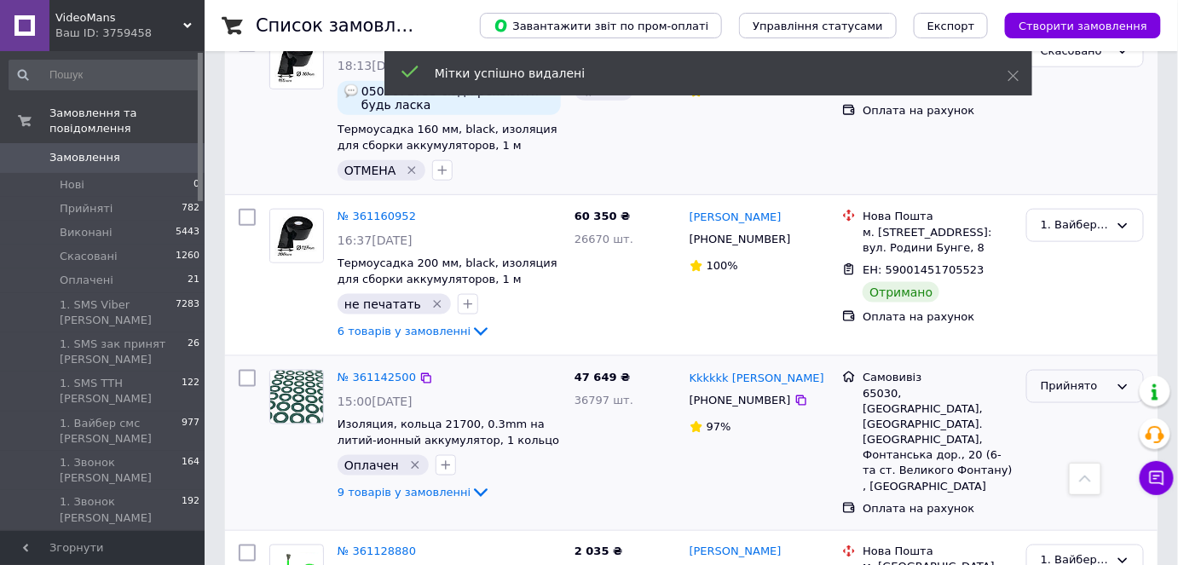
click at [1079, 377] on div "Прийнято" at bounding box center [1074, 386] width 68 height 18
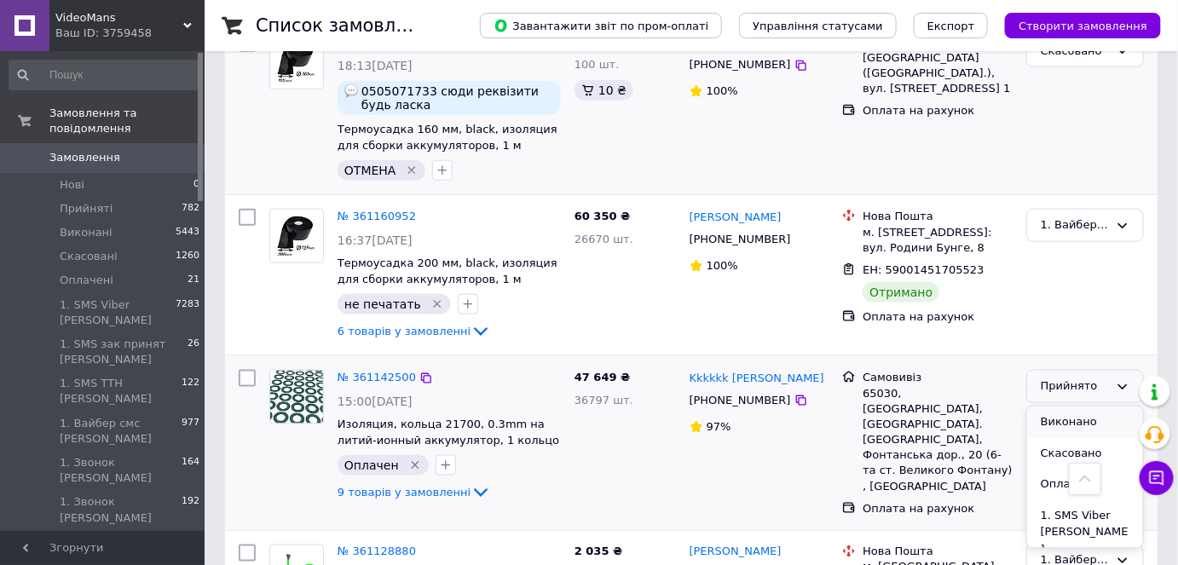
click at [1079, 406] on li "Виконано" at bounding box center [1085, 422] width 116 height 32
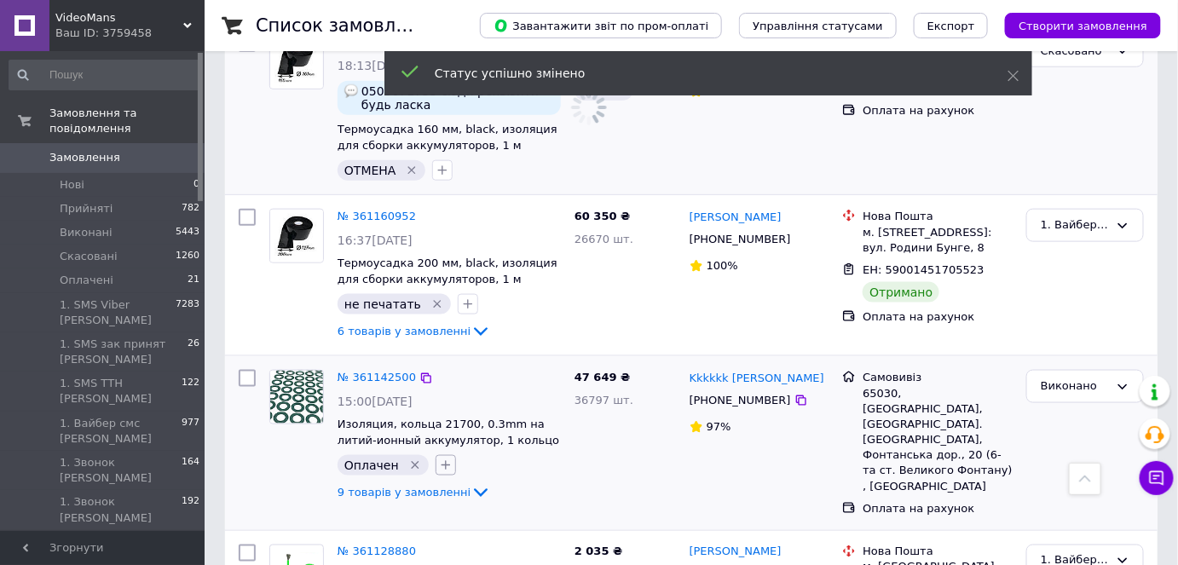
click at [439, 458] on icon "button" at bounding box center [446, 465] width 14 height 14
type input "отр"
click at [521, 536] on li "Отримав" at bounding box center [540, 548] width 209 height 24
checkbox input "true"
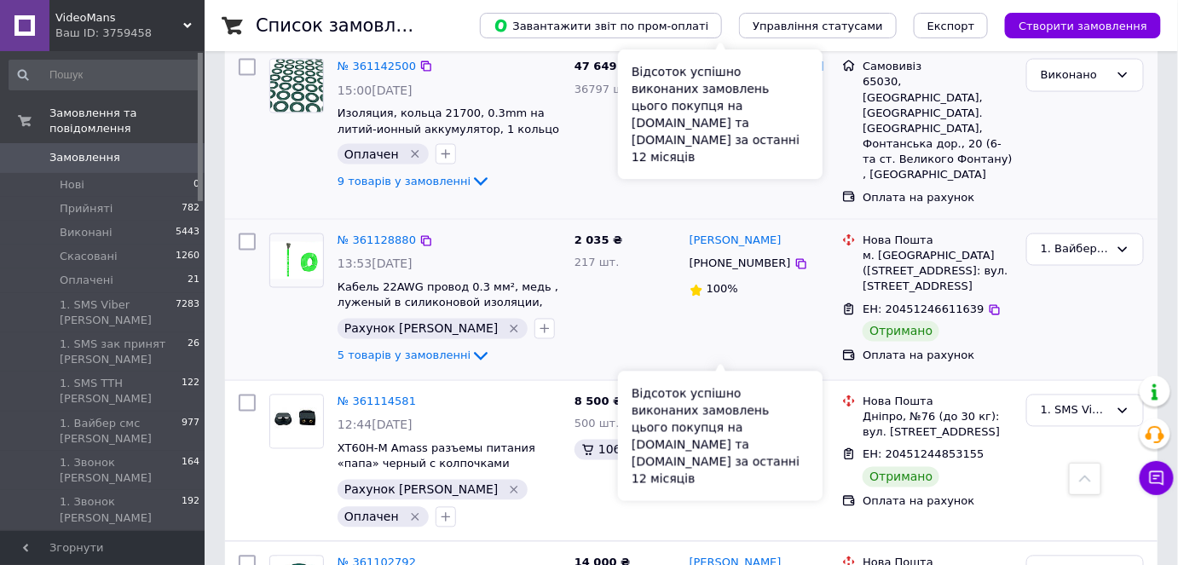
scroll to position [5180, 0]
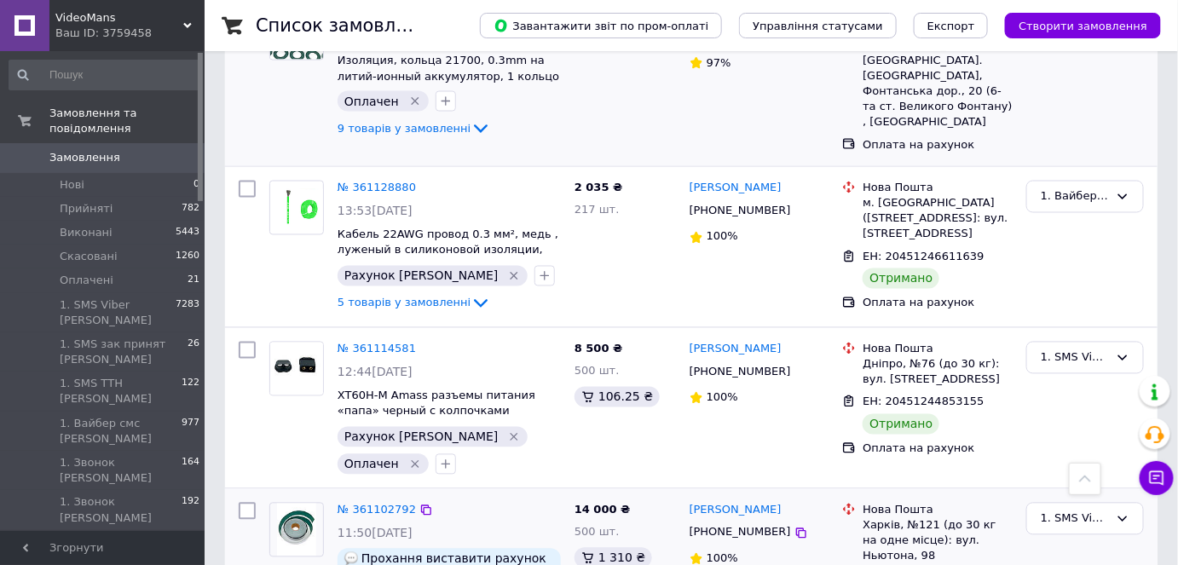
scroll to position [5413, 0]
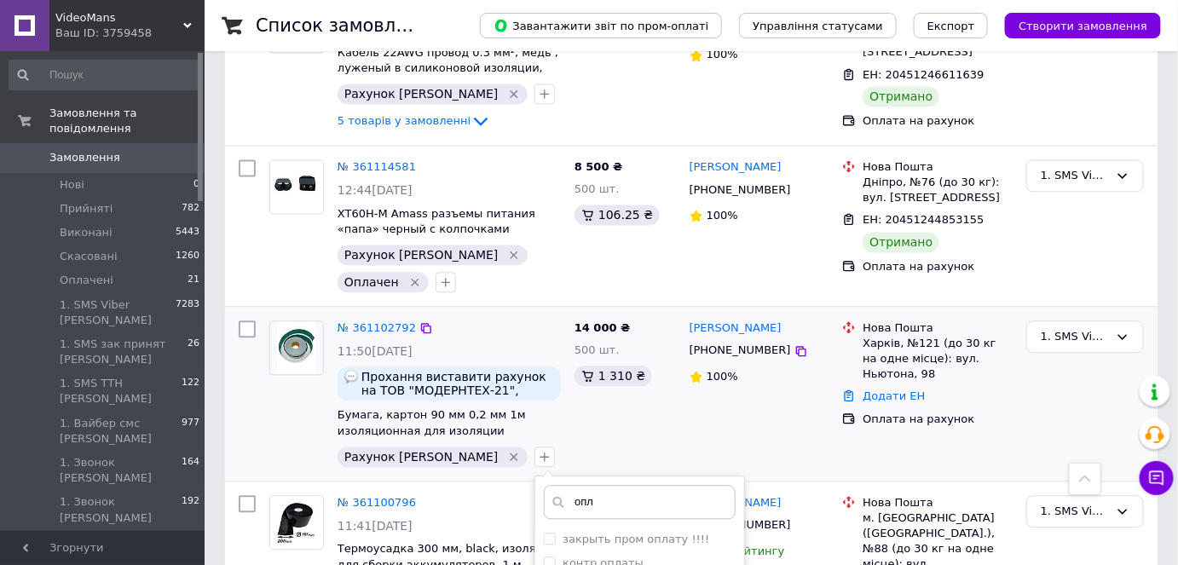
type input "опл"
checkbox input "true"
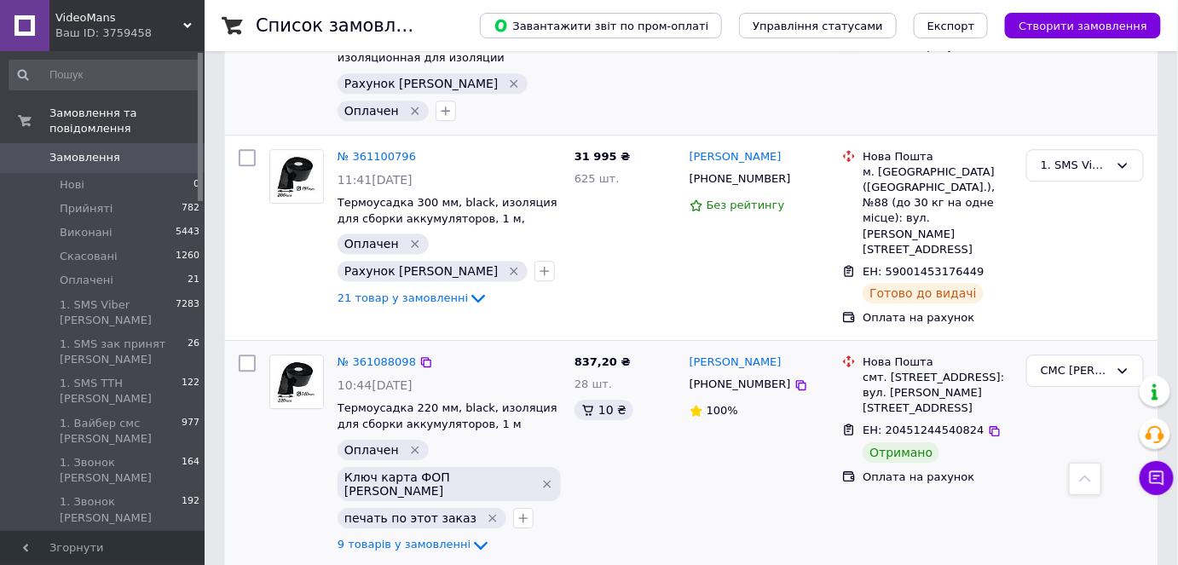
scroll to position [5799, 0]
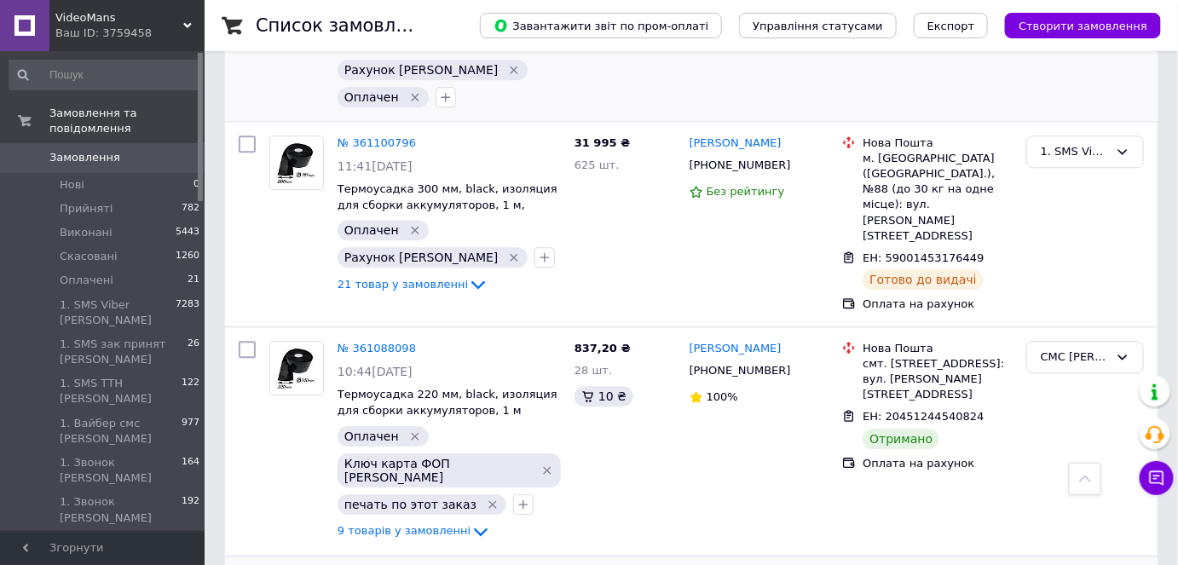
drag, startPoint x: 770, startPoint y: 318, endPoint x: 710, endPoint y: 320, distance: 60.5
copy div "0503398382"
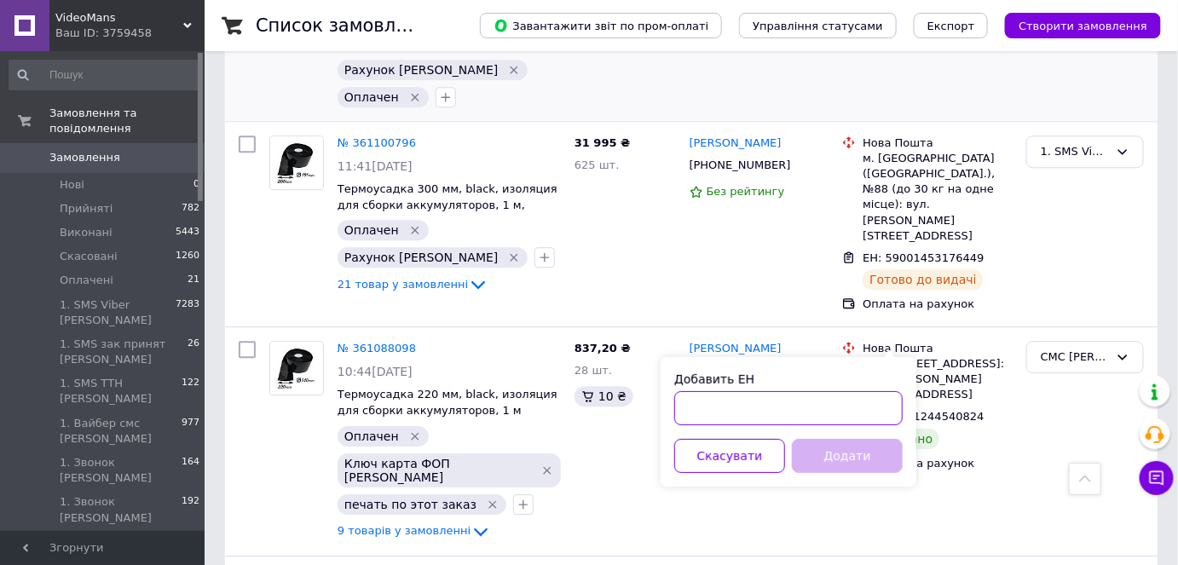
click at [834, 391] on input "Добавить ЕН" at bounding box center [788, 408] width 228 height 34
paste input "59001452453423"
type input "59001452453423"
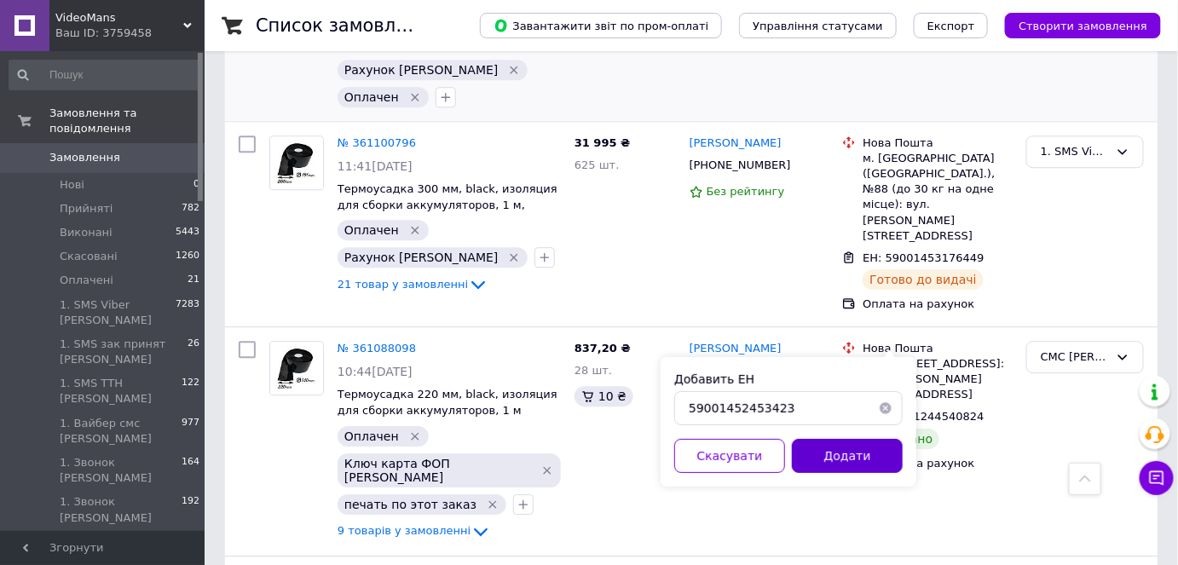
click at [873, 457] on button "Додати" at bounding box center [847, 456] width 111 height 34
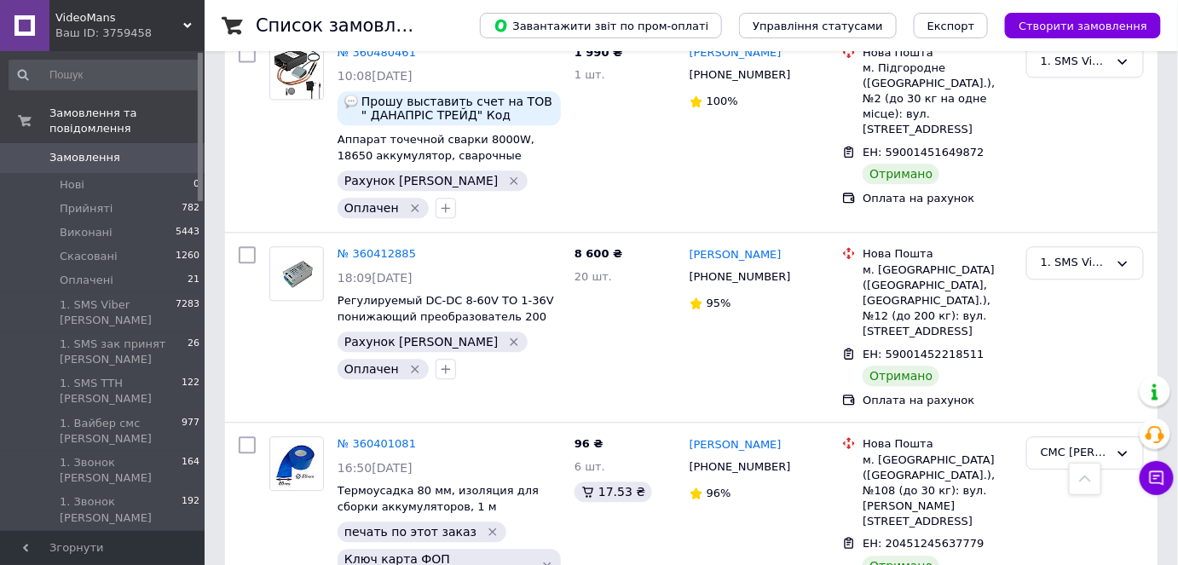
scroll to position [11997, 0]
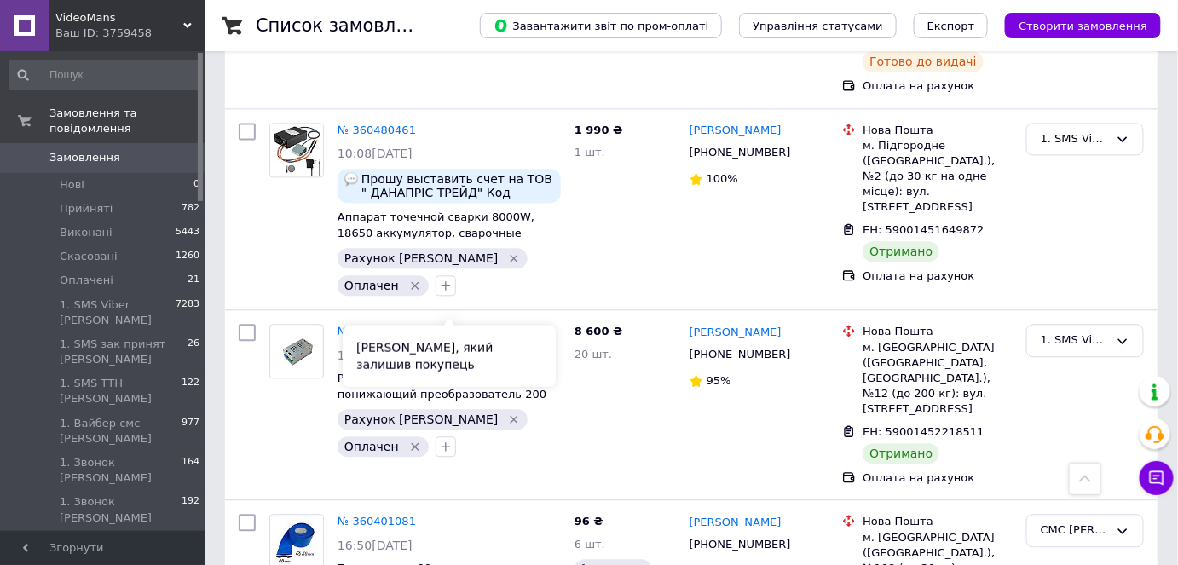
drag, startPoint x: 475, startPoint y: 308, endPoint x: 408, endPoint y: 303, distance: 66.6
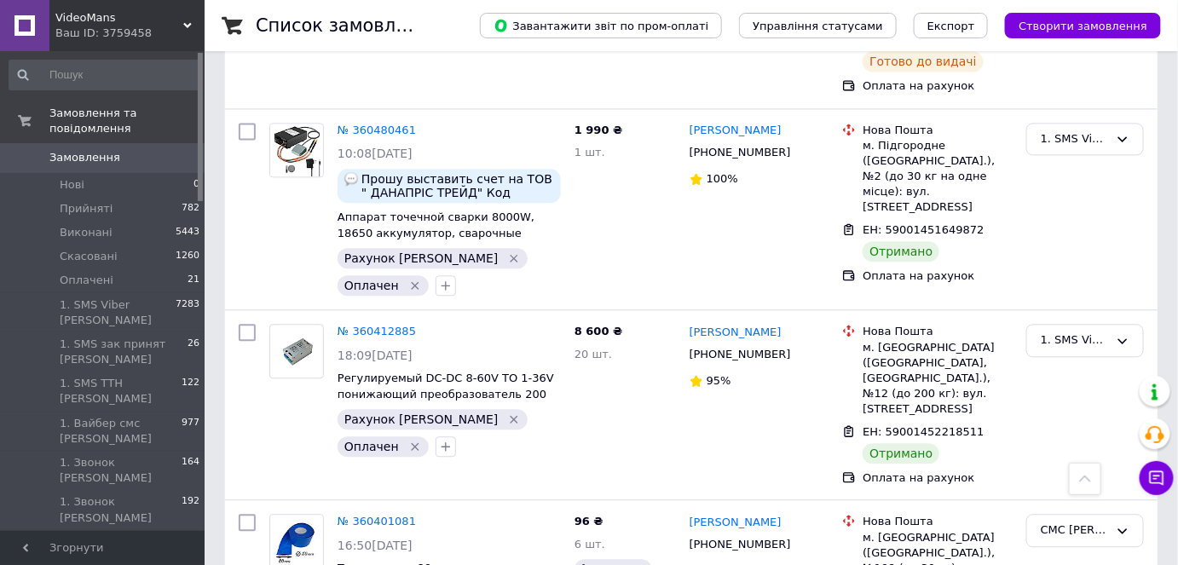
copy span "0506315392"
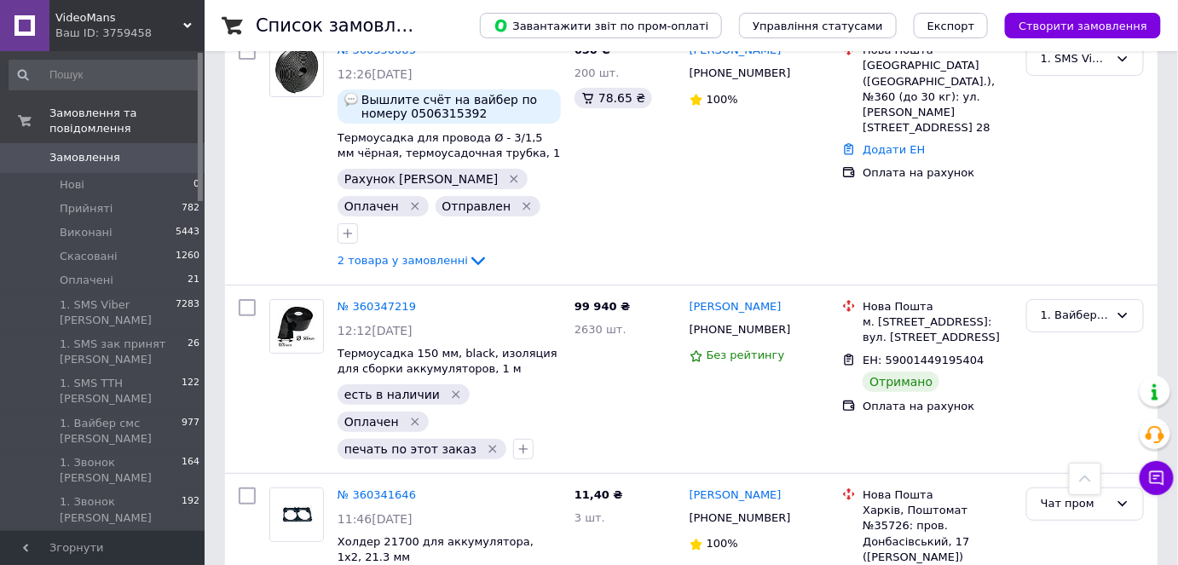
scroll to position [13004, 0]
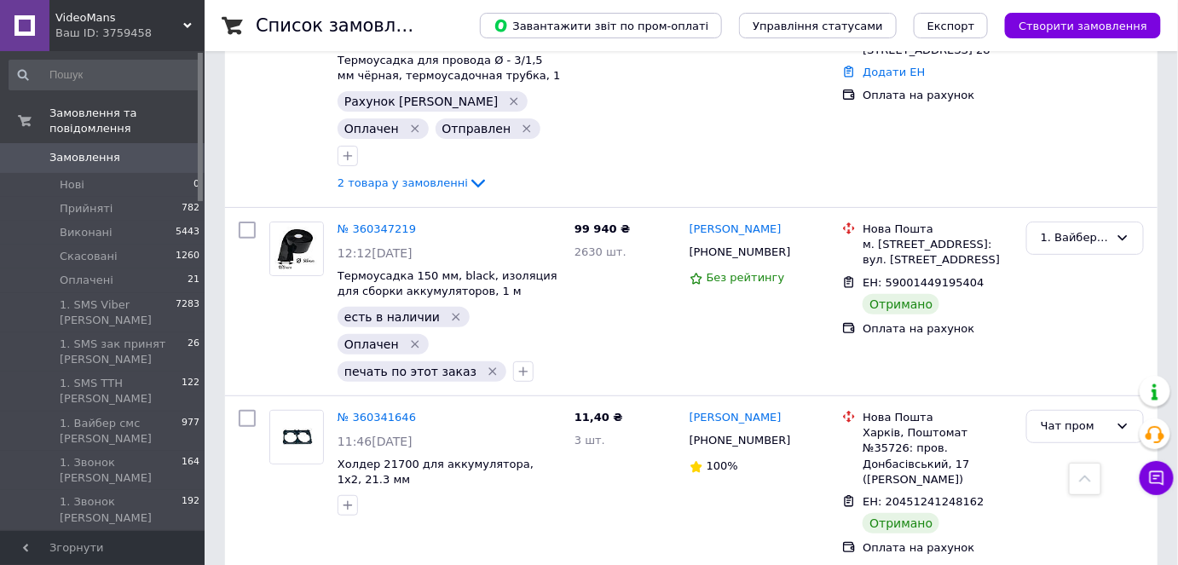
drag, startPoint x: 769, startPoint y: 318, endPoint x: 710, endPoint y: 319, distance: 59.7
copy div "0631948696"
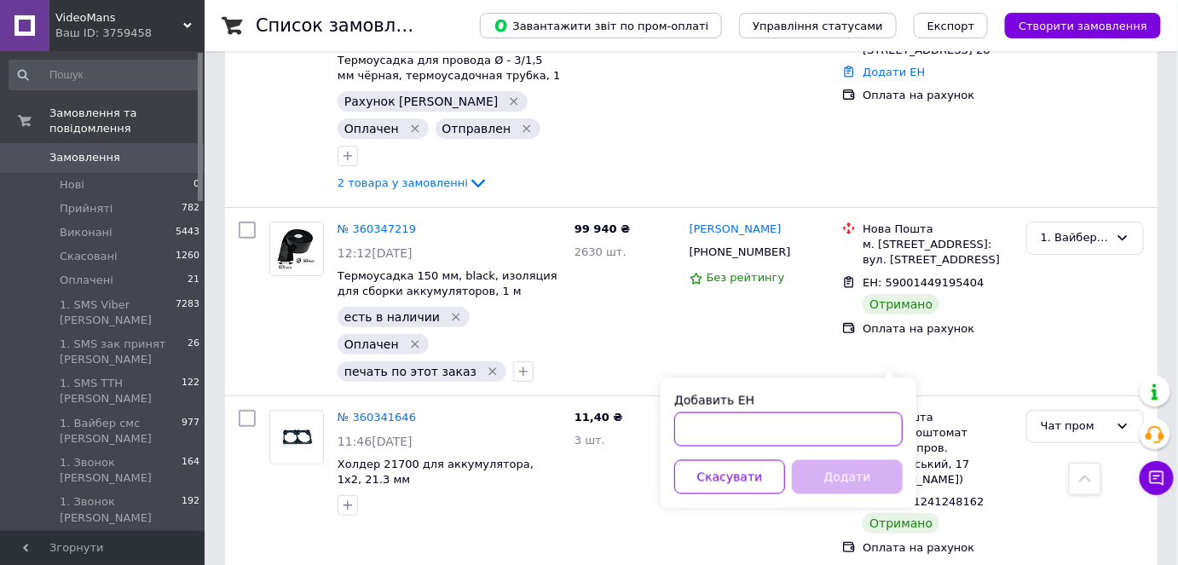
click at [815, 433] on input "Добавить ЕН" at bounding box center [788, 429] width 228 height 34
paste input "59001453702708"
type input "59001453702708"
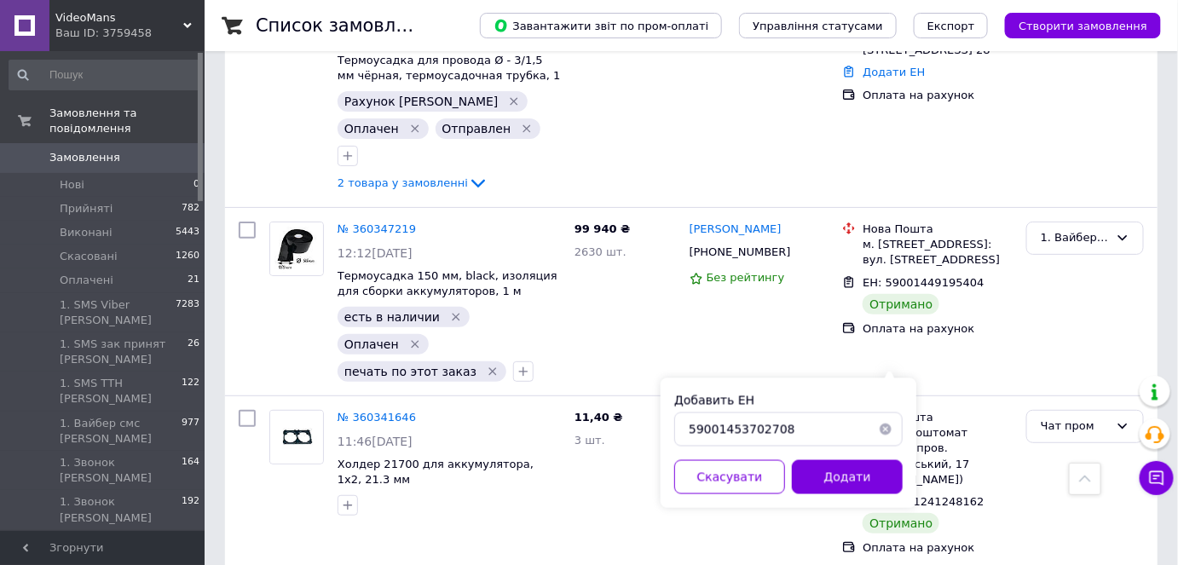
click at [832, 458] on div "Добавить ЕН 59001453702708 Скасувати Додати" at bounding box center [788, 443] width 256 height 130
click at [844, 481] on button "Додати" at bounding box center [847, 477] width 111 height 34
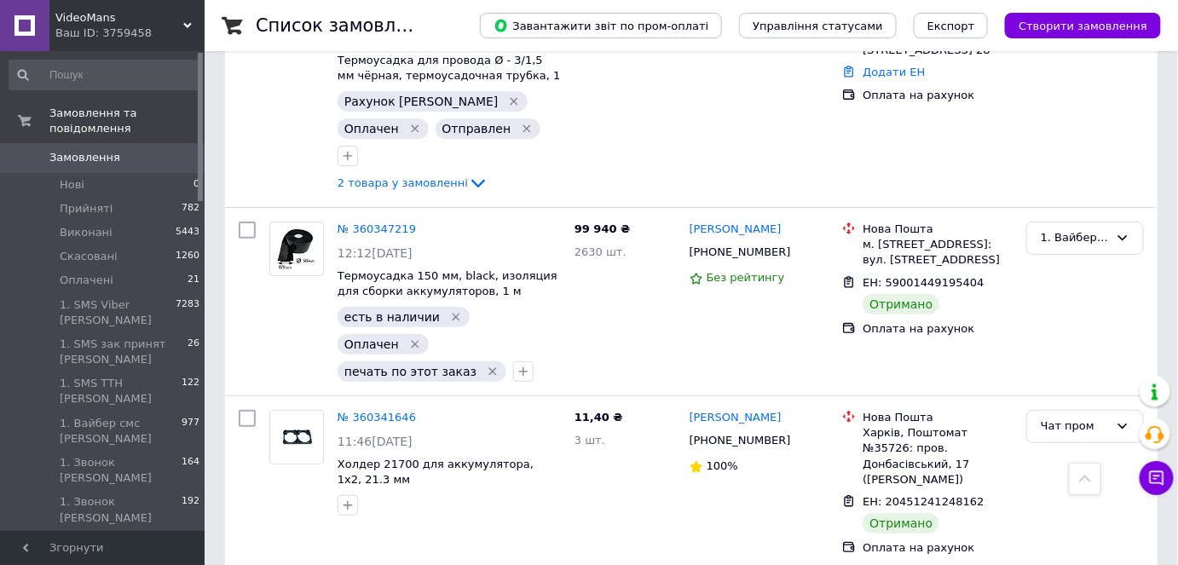
type input "л"
type input "опл"
checkbox input "true"
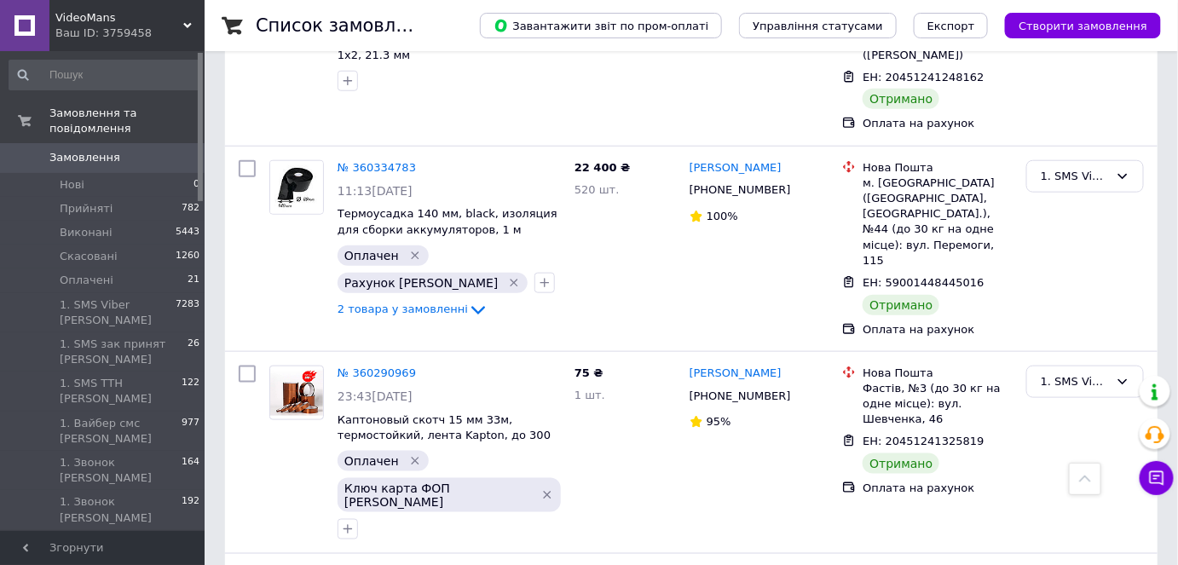
scroll to position [13468, 0]
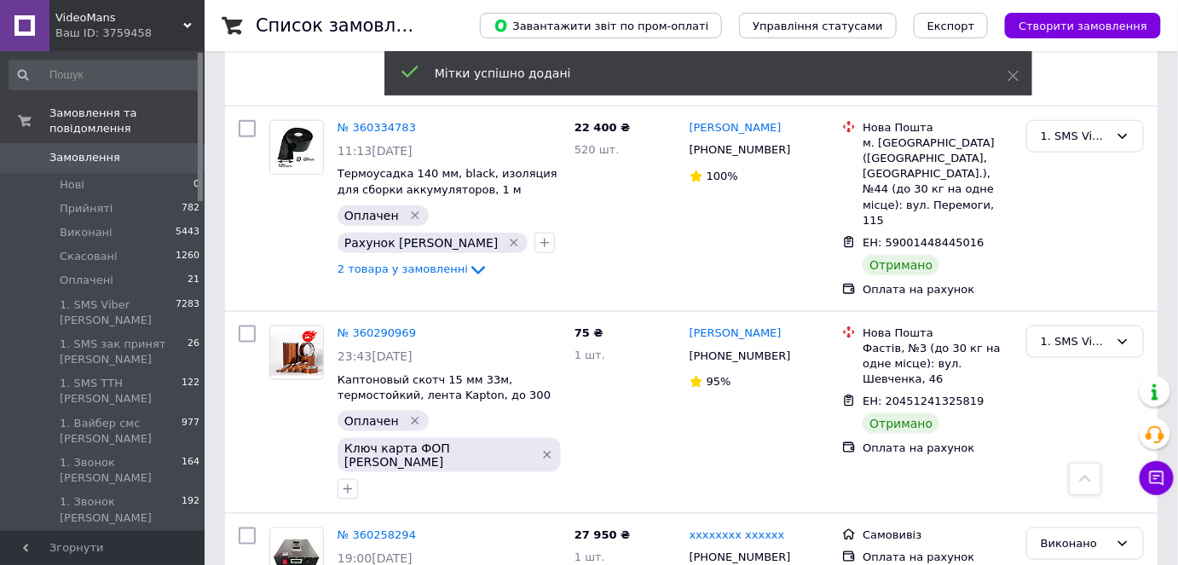
scroll to position [13496, 0]
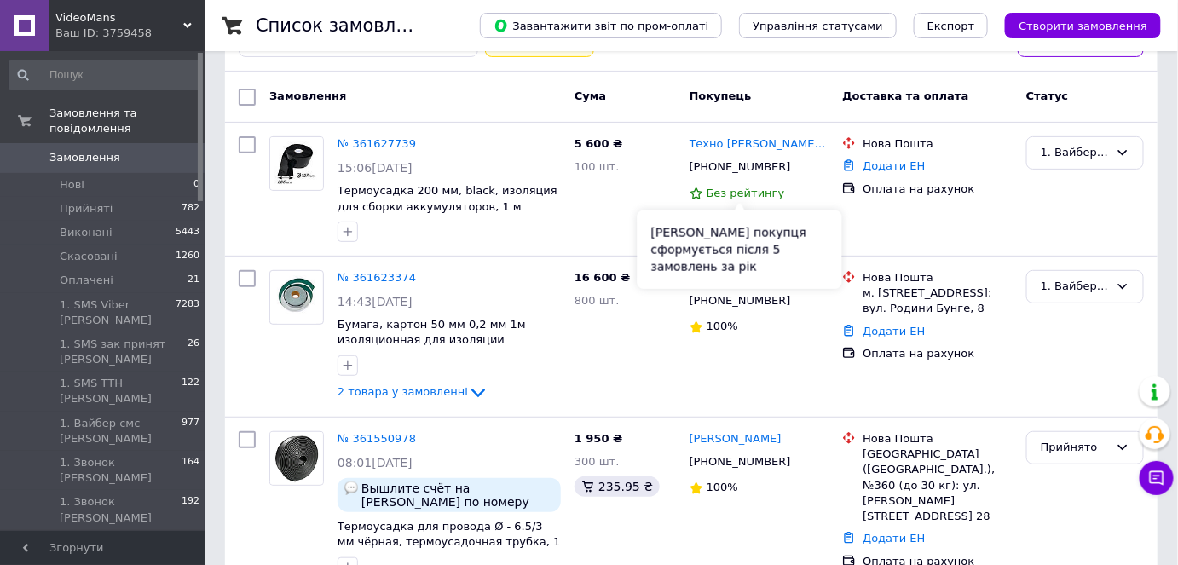
scroll to position [154, 0]
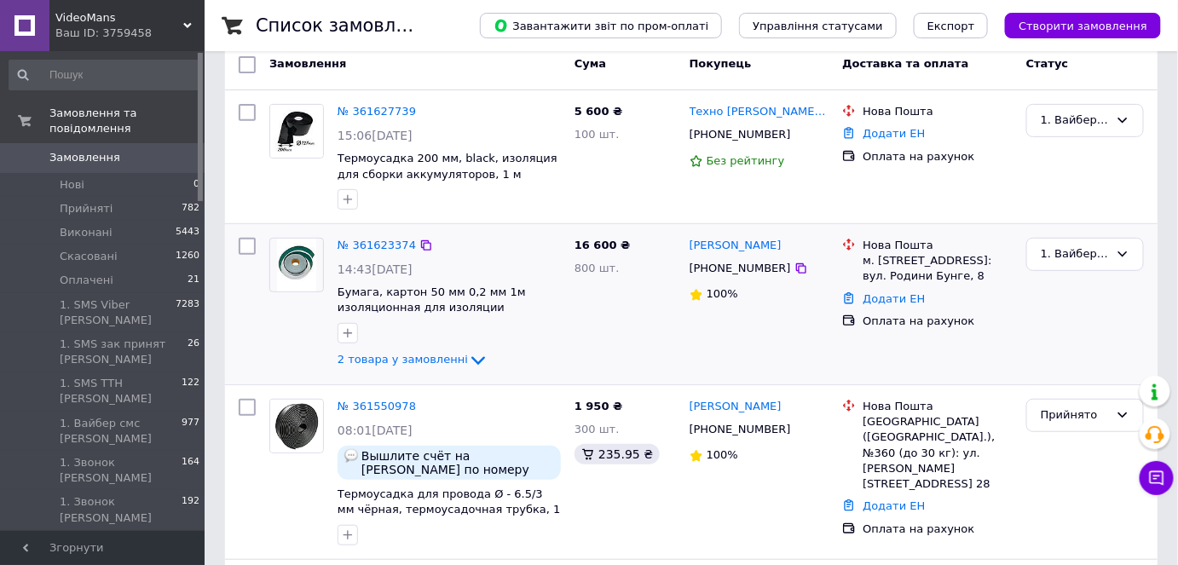
drag, startPoint x: 1035, startPoint y: 351, endPoint x: 1031, endPoint y: 340, distance: 11.9
click at [1035, 351] on div "1. Вайбер смс [PERSON_NAME]" at bounding box center [1084, 304] width 131 height 147
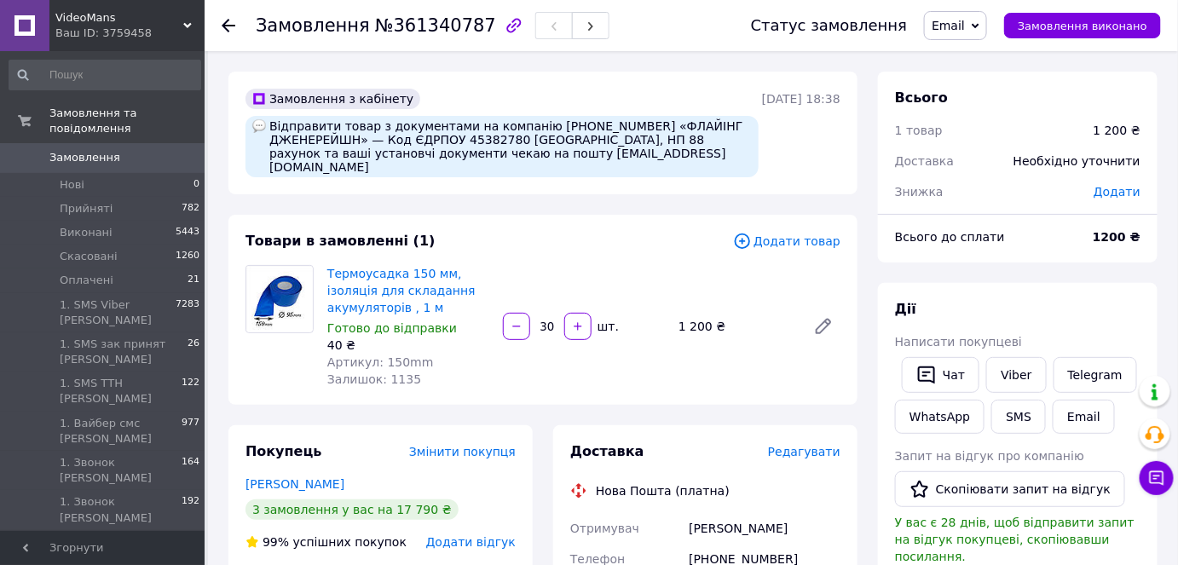
scroll to position [232, 0]
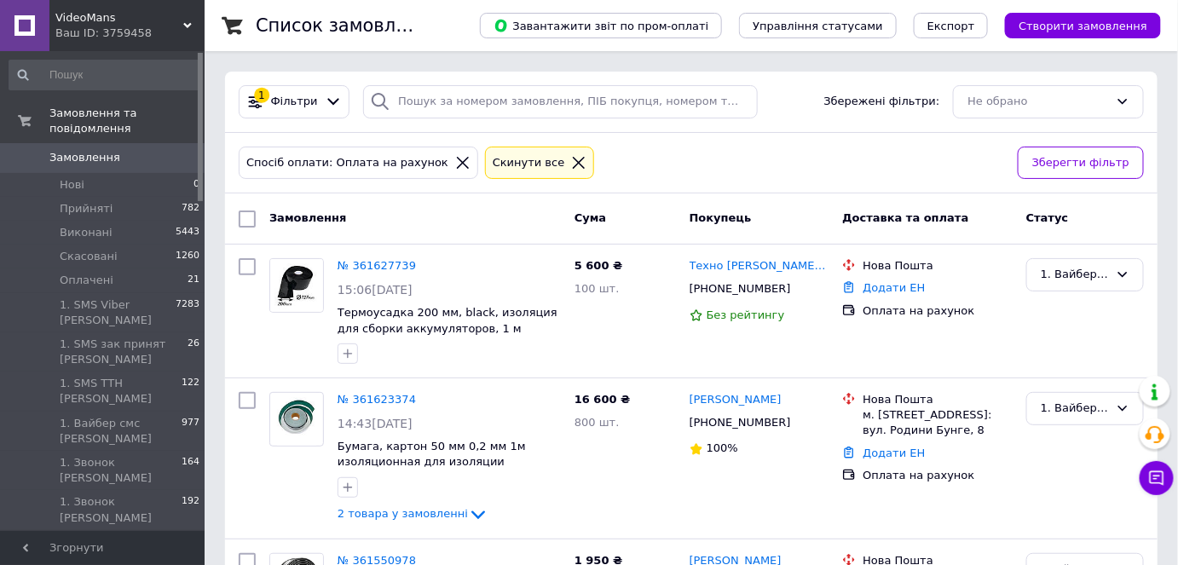
click at [571, 159] on icon at bounding box center [578, 162] width 15 height 15
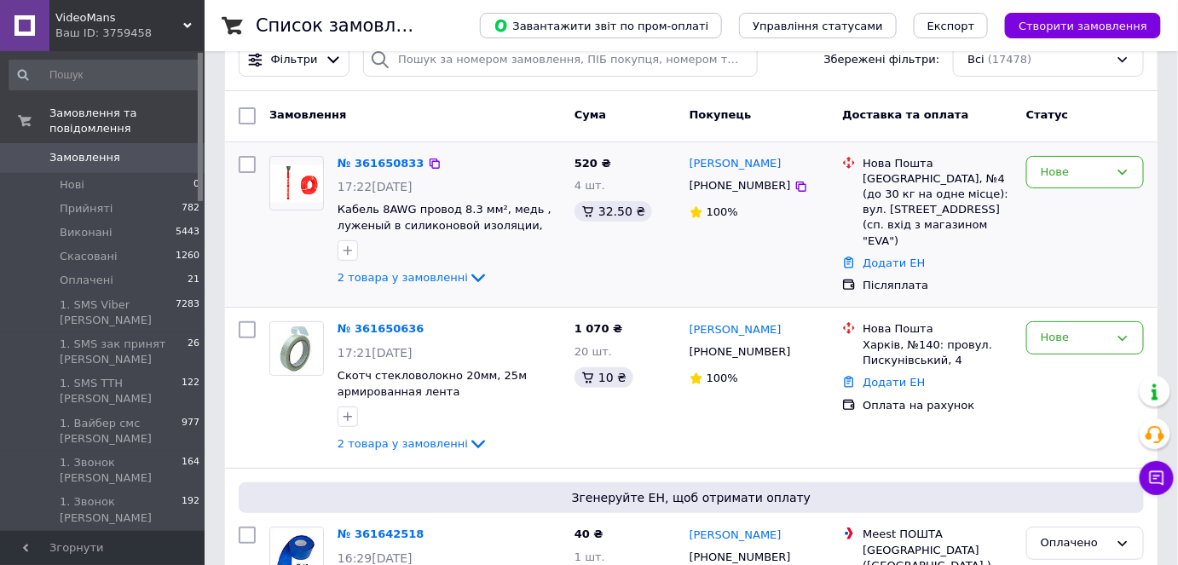
scroll to position [77, 0]
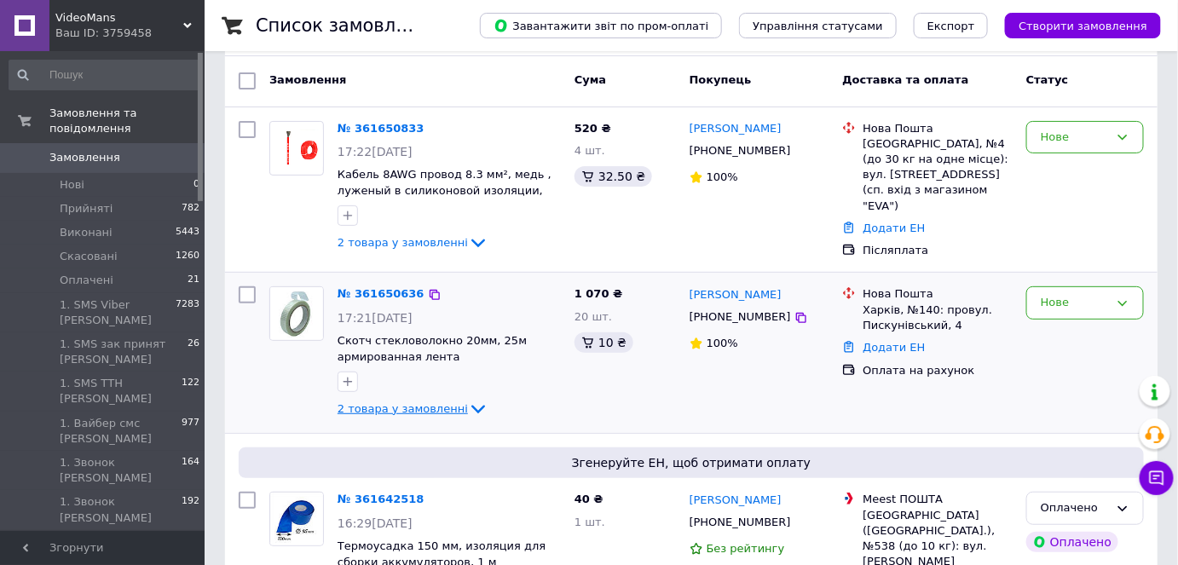
click at [423, 406] on span "2 товара у замовленні" at bounding box center [402, 408] width 130 height 13
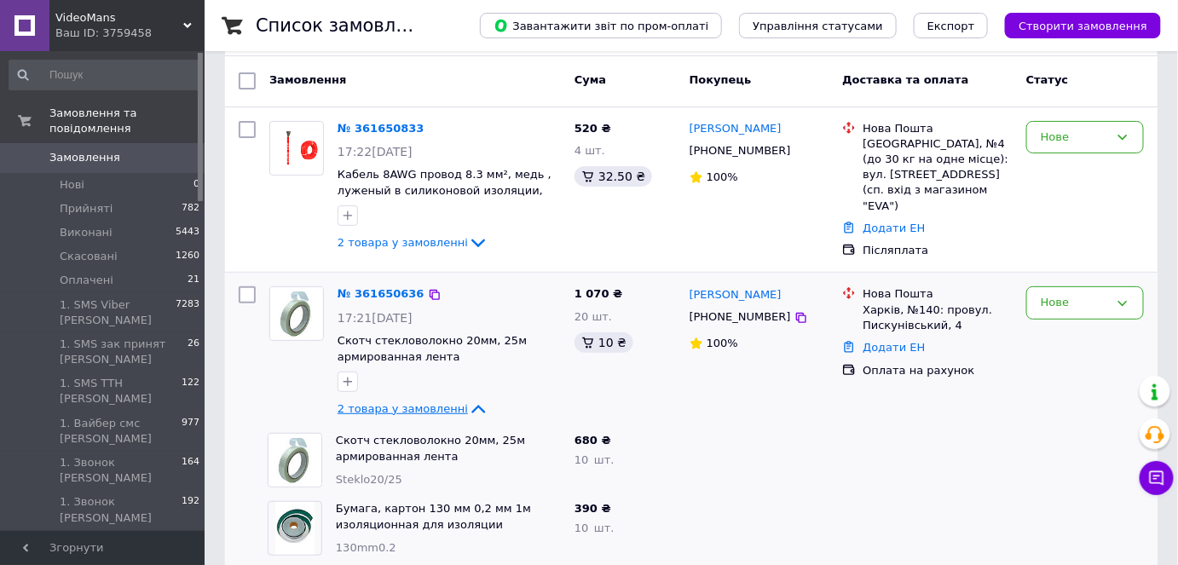
click at [424, 402] on span "2 товара у замовленні" at bounding box center [402, 408] width 130 height 13
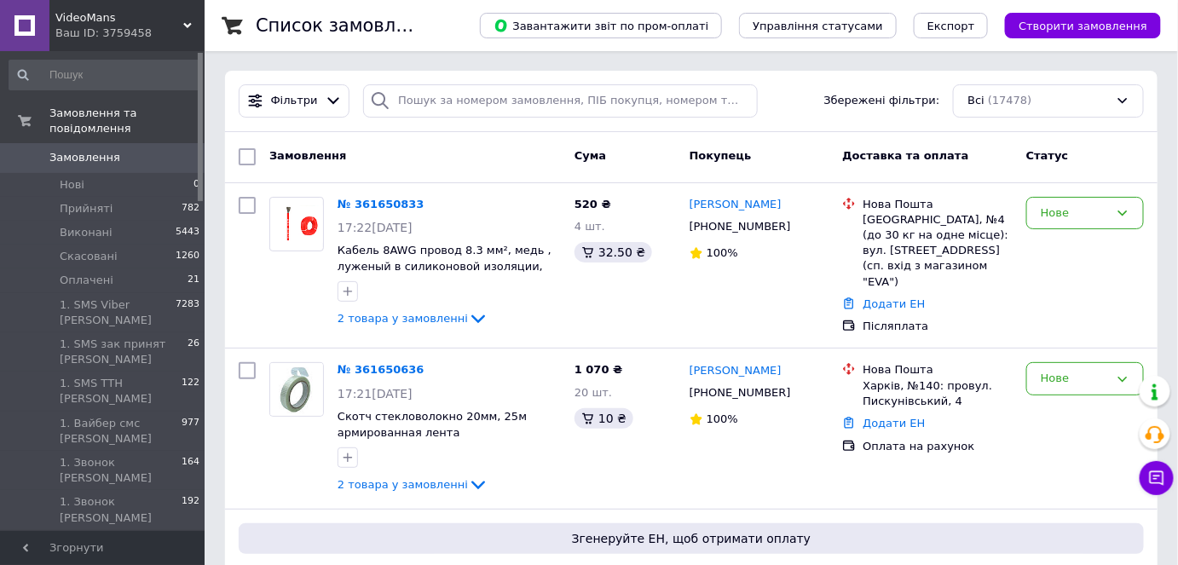
scroll to position [0, 0]
click at [502, 102] on input "search" at bounding box center [560, 101] width 395 height 33
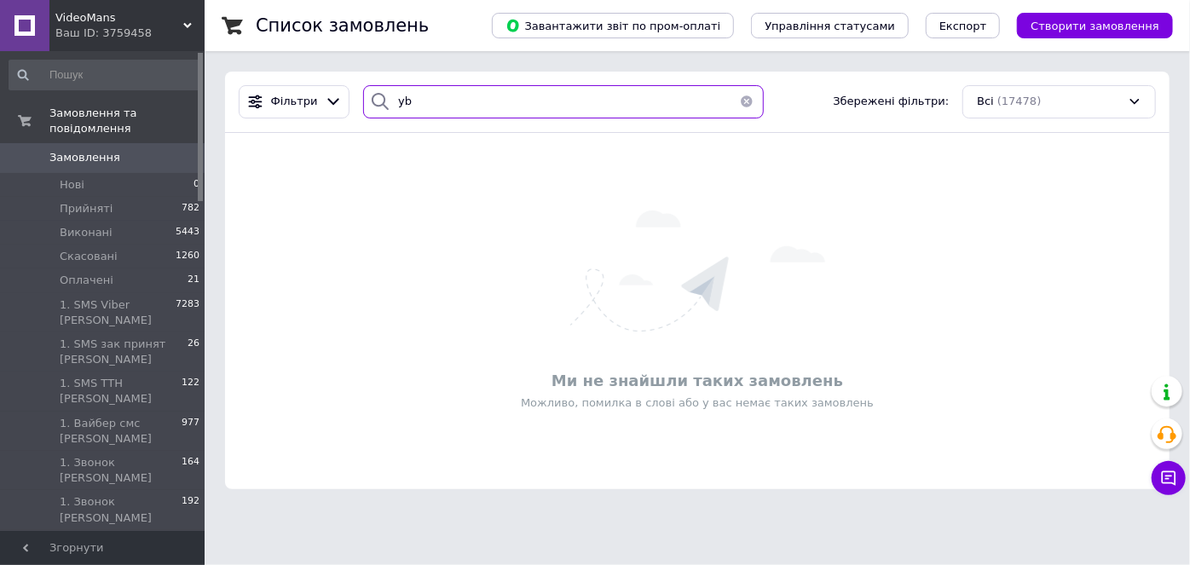
type input "y"
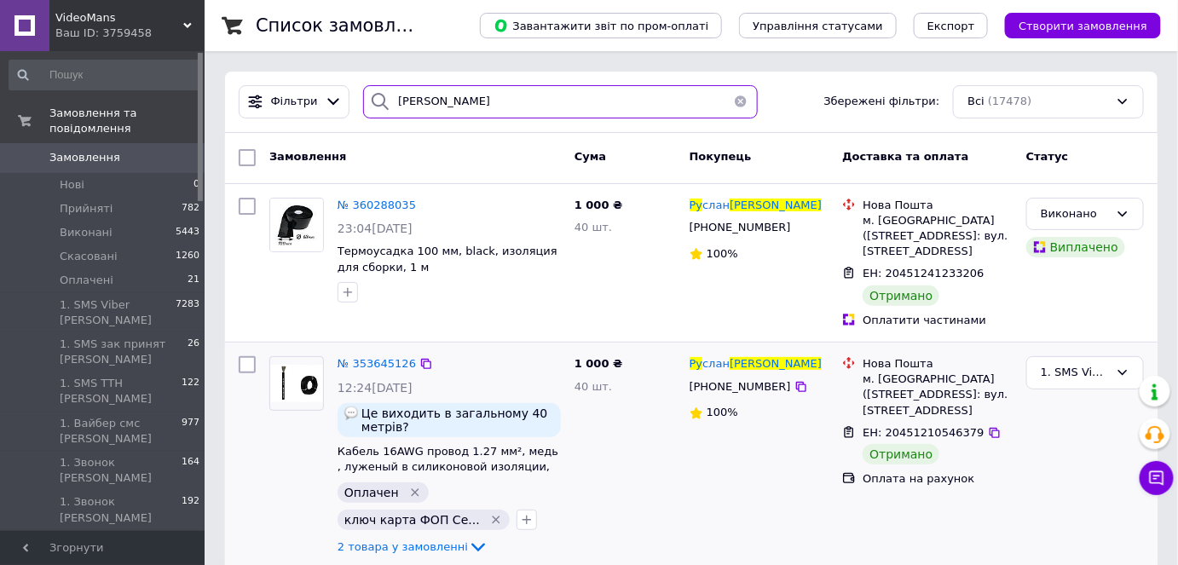
type input "ніколюк ру"
click at [648, 444] on div "1 000 ₴ 40 шт." at bounding box center [624, 456] width 115 height 215
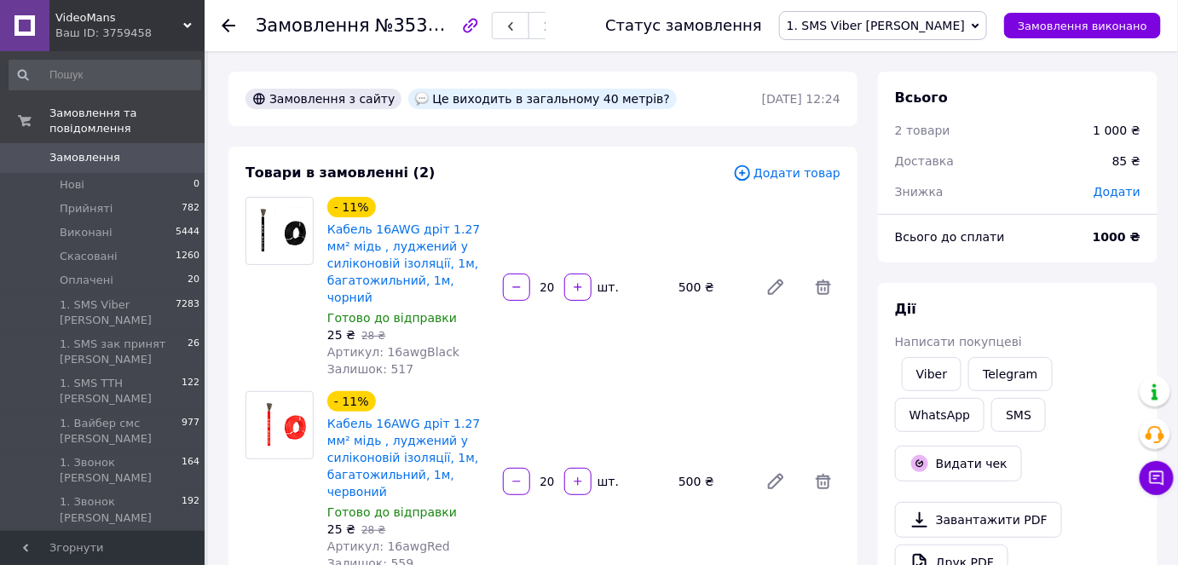
scroll to position [464, 0]
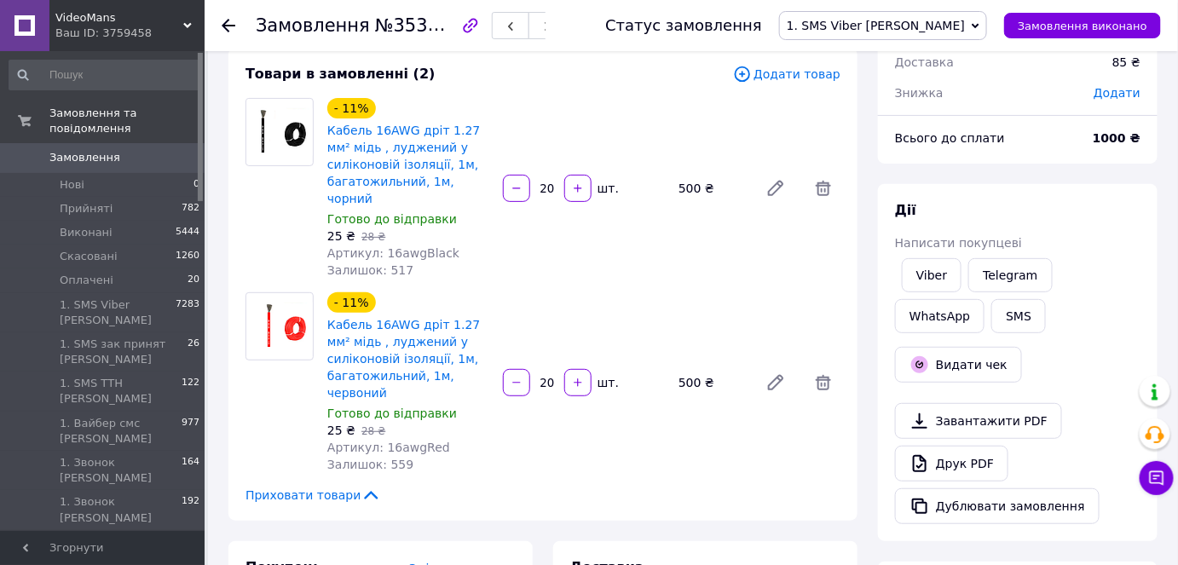
scroll to position [89, 0]
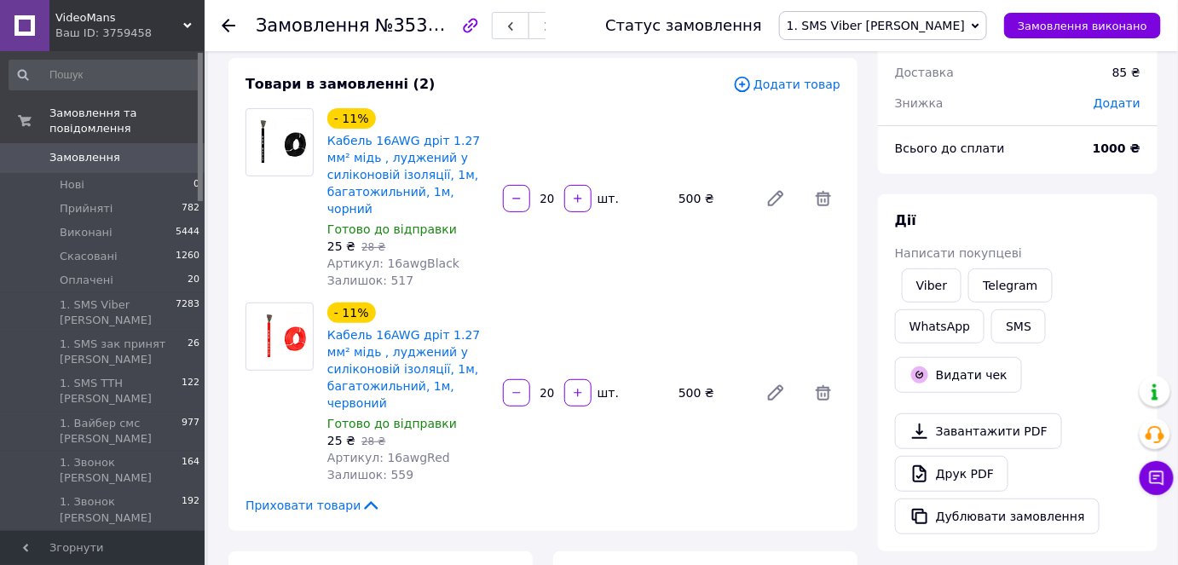
click at [230, 20] on icon at bounding box center [229, 26] width 14 height 14
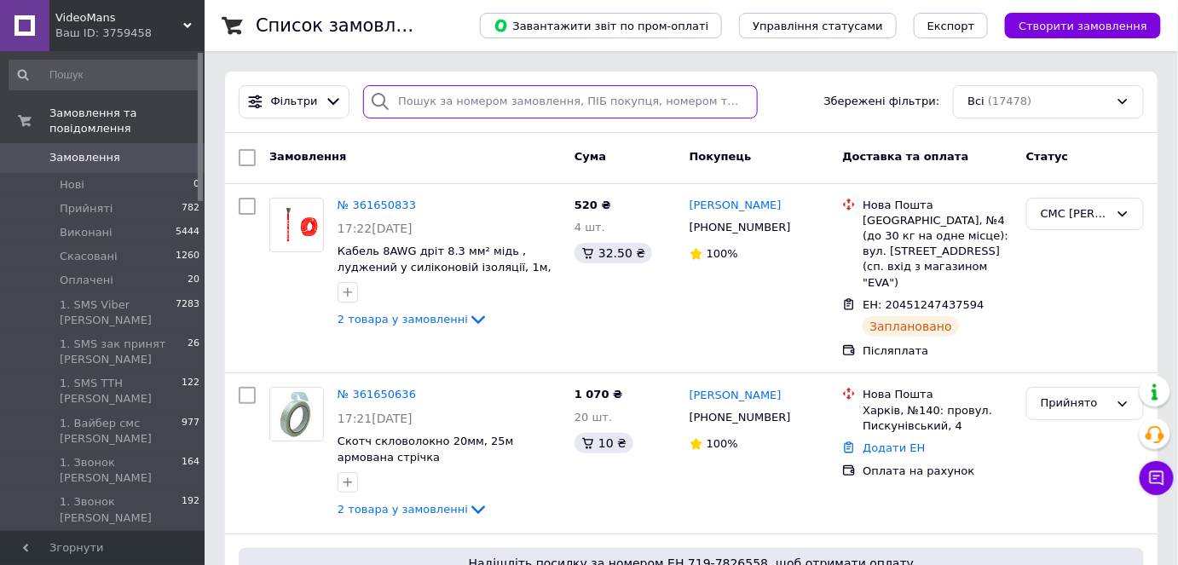
click at [521, 105] on input "search" at bounding box center [560, 101] width 395 height 33
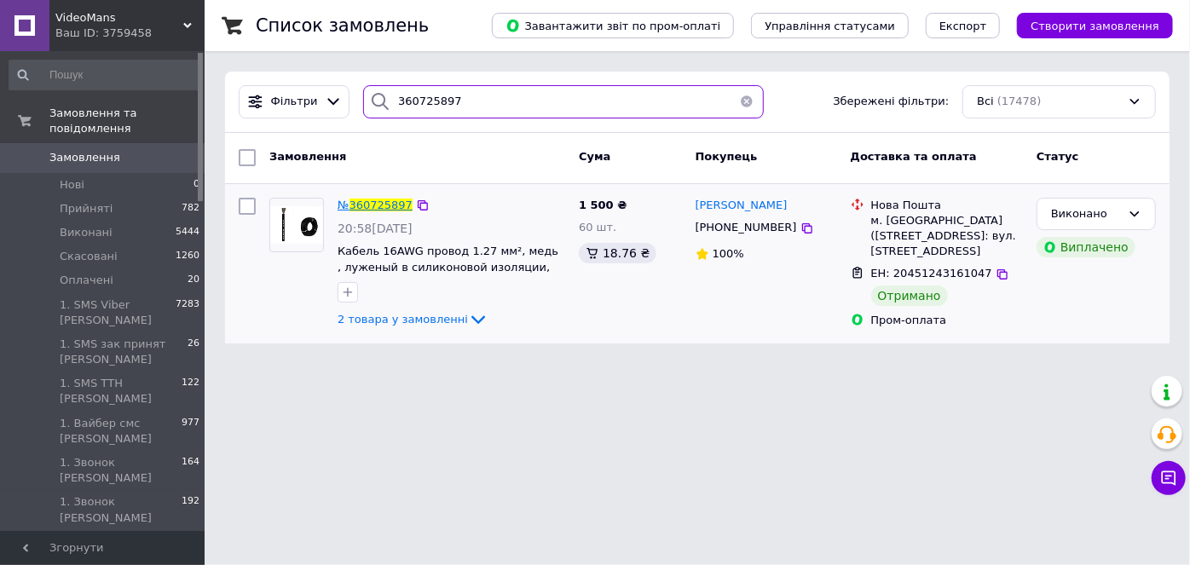
type input "360725897"
drag, startPoint x: 798, startPoint y: 71, endPoint x: 597, endPoint y: 124, distance: 208.1
click at [597, 124] on div "Список замовлень Завантажити звіт по пром-оплаті Управління статусами Експорт С…" at bounding box center [697, 182] width 985 height 364
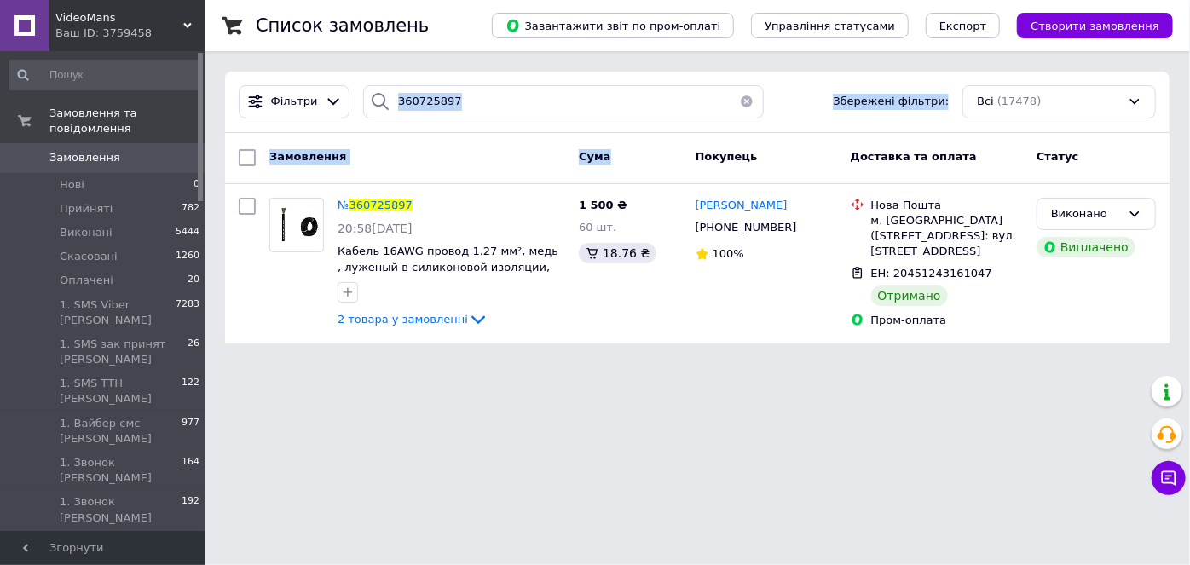
drag, startPoint x: 347, startPoint y: 73, endPoint x: 735, endPoint y: 112, distance: 390.5
click at [646, 137] on div "Фільтри 360725897 Збережені фільтри: Всі (17478) Замовлення Cума Покупець Доста…" at bounding box center [697, 208] width 944 height 272
click at [808, 89] on div "Фільтри 360725897 Збережені фільтри: Всі (17478)" at bounding box center [697, 101] width 930 height 33
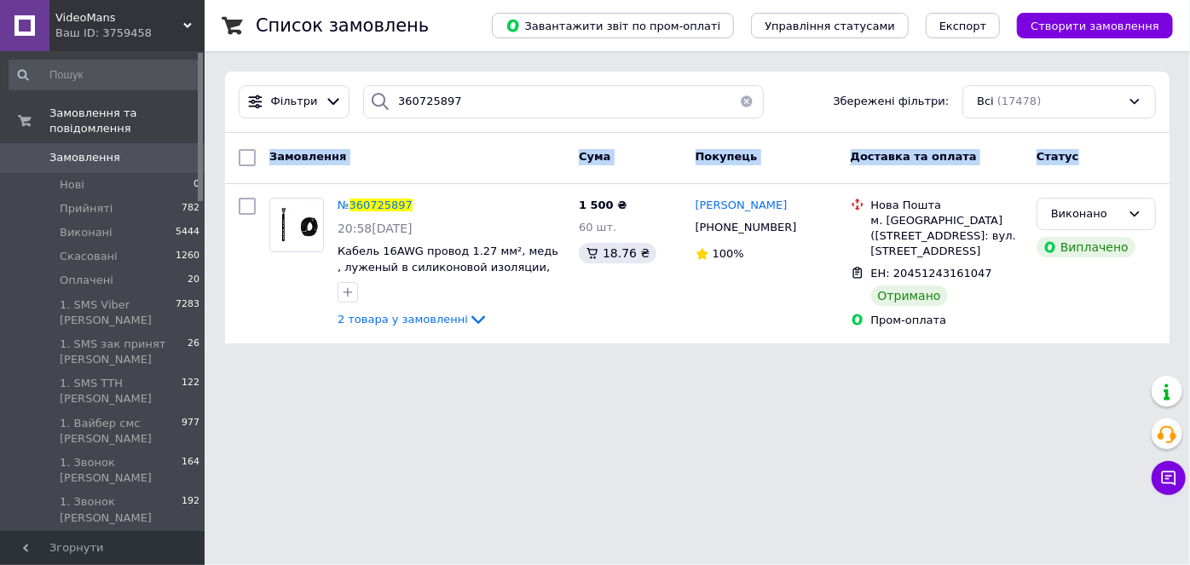
drag, startPoint x: 1172, startPoint y: 59, endPoint x: 1099, endPoint y: 137, distance: 106.7
click at [1099, 137] on div "Список замовлень Завантажити звіт по пром-оплаті Управління статусами Експорт С…" at bounding box center [697, 182] width 985 height 364
click at [1155, 133] on div "Замовлення Cума Покупець Доставка та оплата Статус" at bounding box center [697, 158] width 944 height 51
drag, startPoint x: 1166, startPoint y: 134, endPoint x: 1064, endPoint y: 125, distance: 101.8
click at [1064, 125] on div "Фільтри 360725897 Збережені фільтри: Всі (17478) Замовлення Cума Покупець Доста…" at bounding box center [697, 208] width 944 height 272
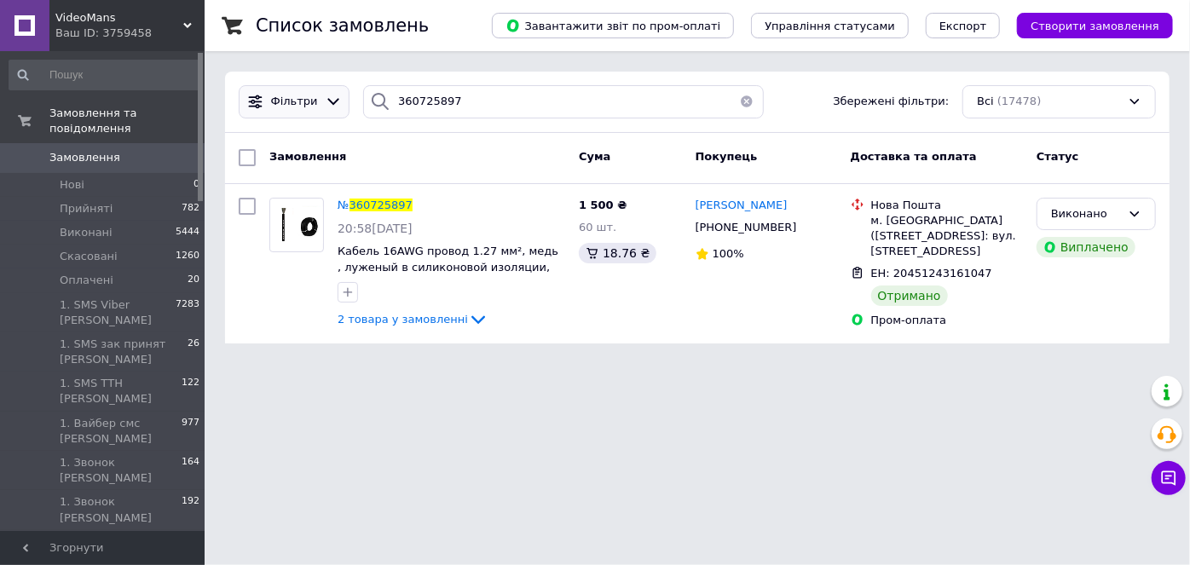
click at [243, 109] on div at bounding box center [255, 102] width 25 height 18
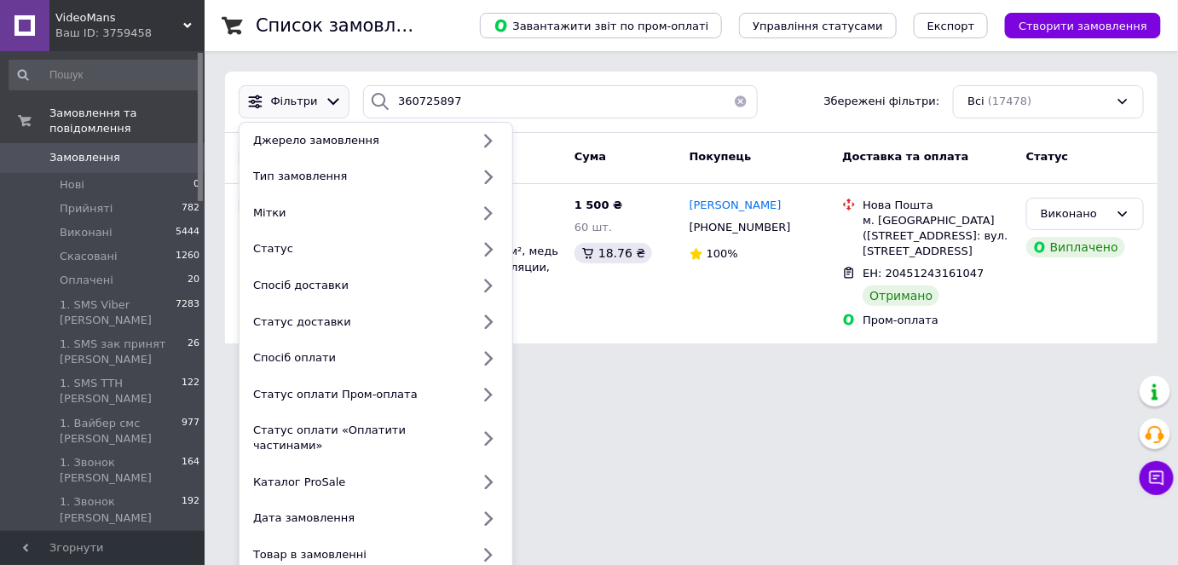
click at [213, 54] on div "Список замовлень Завантажити звіт по пром-оплаті Управління статусами Експорт С…" at bounding box center [691, 182] width 973 height 364
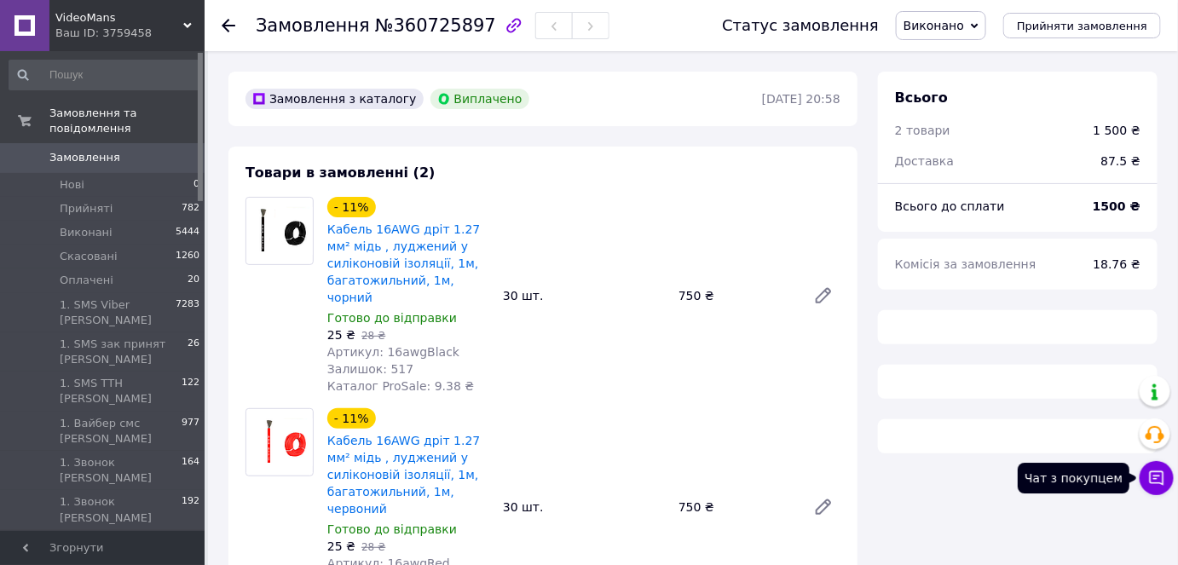
click at [1161, 474] on icon at bounding box center [1156, 478] width 17 height 17
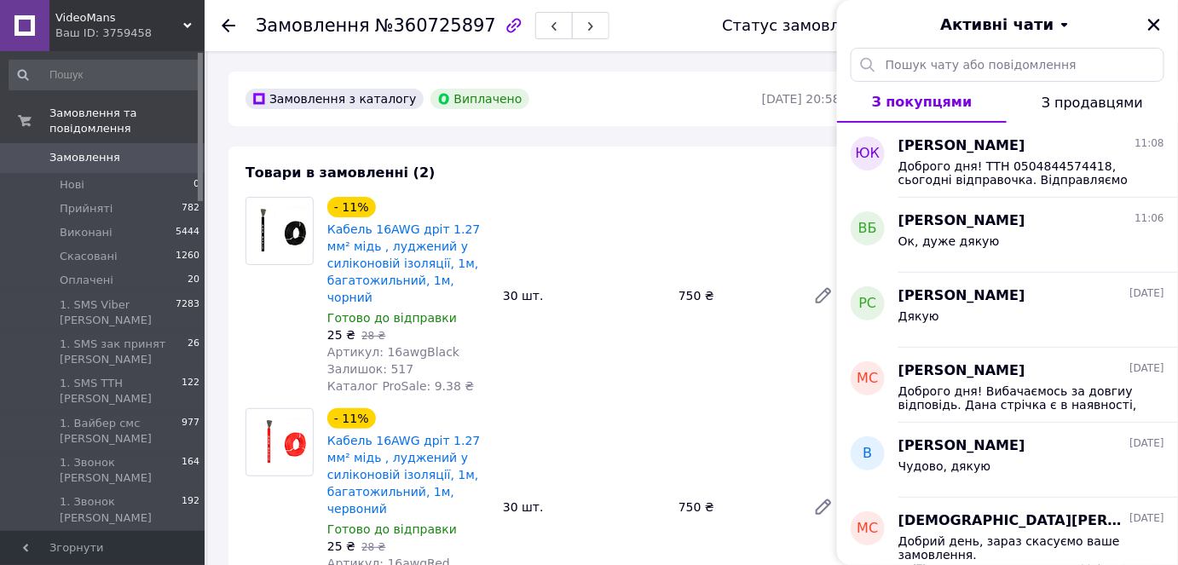
scroll to position [68, 0]
click at [641, 168] on div "Товари в замовленні (2) - 11% Кабель 16AWG дріт 1.27 мм² мідь , луджений у силі…" at bounding box center [542, 400] width 629 height 507
click at [1155, 32] on button "Закрити" at bounding box center [1154, 24] width 20 height 20
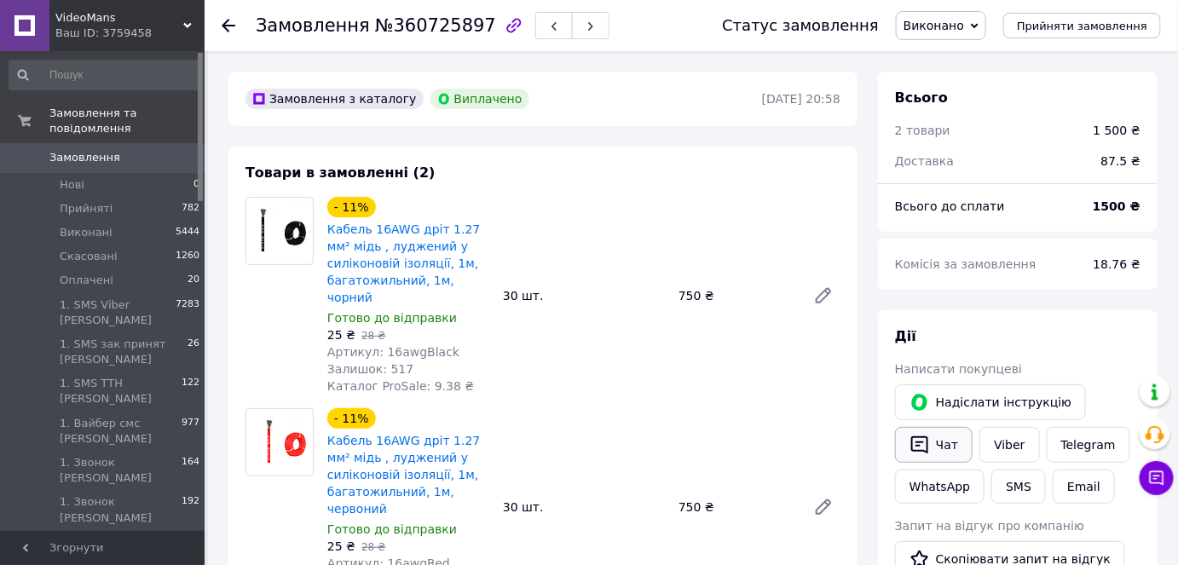
click at [942, 446] on button "Чат" at bounding box center [934, 445] width 78 height 36
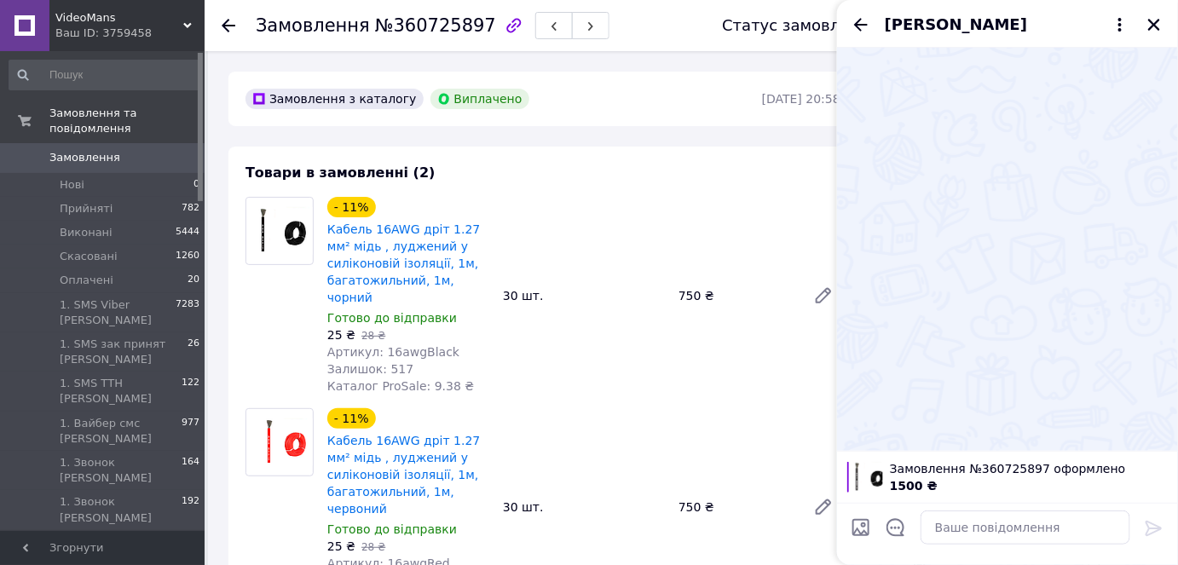
click at [712, 182] on div "Товари в замовленні (2) - 11% Кабель 16AWG дріт 1.27 мм² мідь , луджений у силі…" at bounding box center [542, 400] width 629 height 507
click at [1148, 26] on icon "Закрити" at bounding box center [1153, 24] width 15 height 15
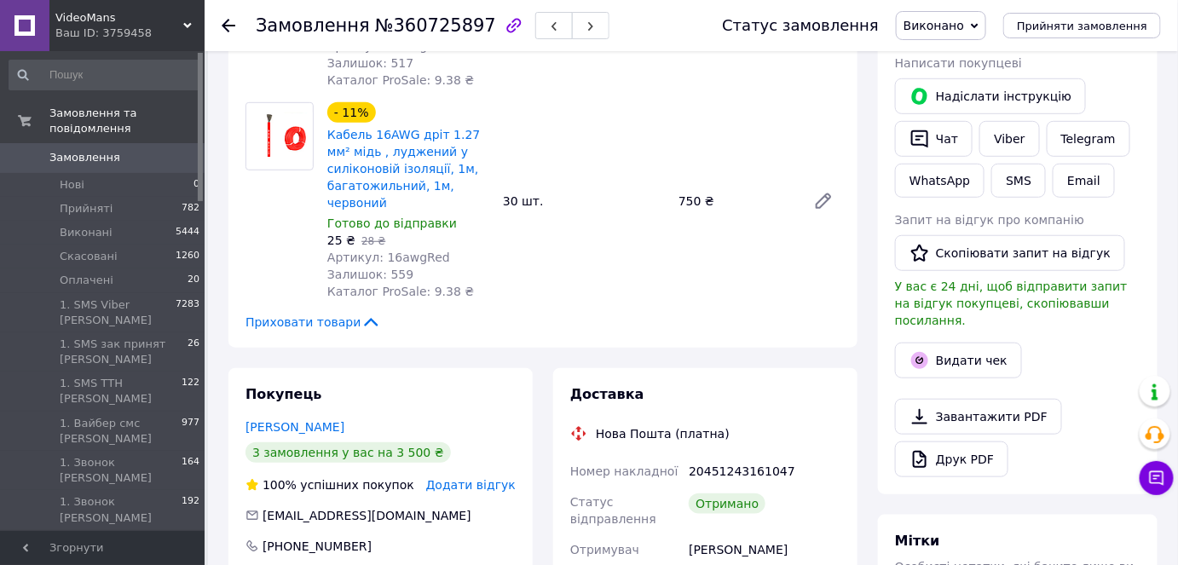
scroll to position [309, 0]
